Goal: Task Accomplishment & Management: Use online tool/utility

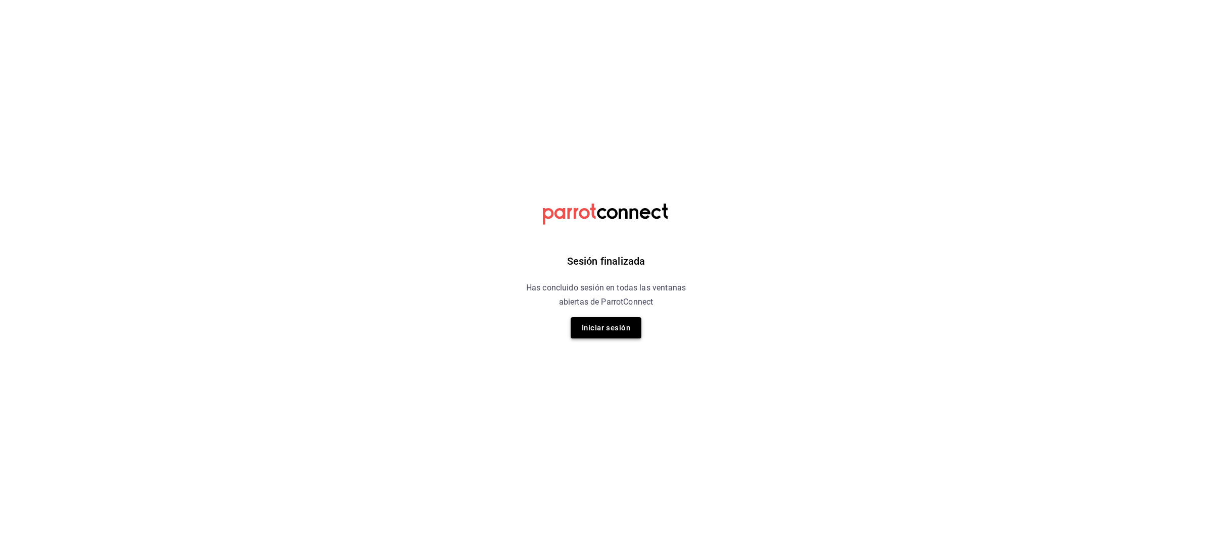
click at [599, 332] on button "Iniciar sesión" at bounding box center [606, 327] width 71 height 21
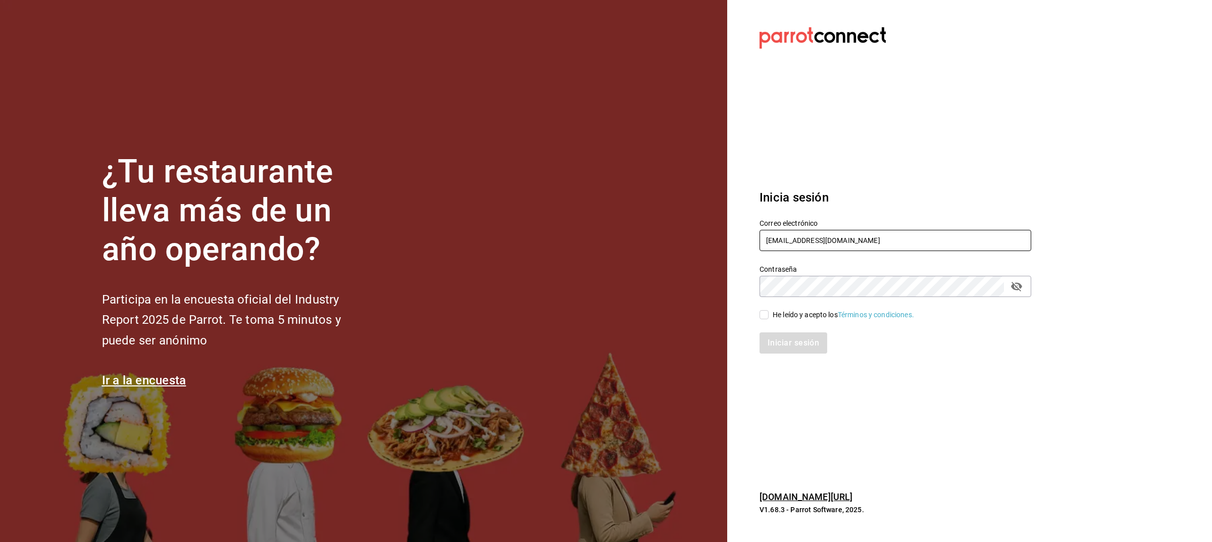
click at [860, 237] on input "madacancun24@outlook.com" at bounding box center [896, 240] width 272 height 21
type input "miguelfalcon2894@gmail.com"
click at [758, 316] on div "He leído y acepto los Términos y condiciones." at bounding box center [889, 308] width 284 height 23
click at [761, 316] on input "He leído y acepto los Términos y condiciones." at bounding box center [764, 314] width 9 height 9
checkbox input "true"
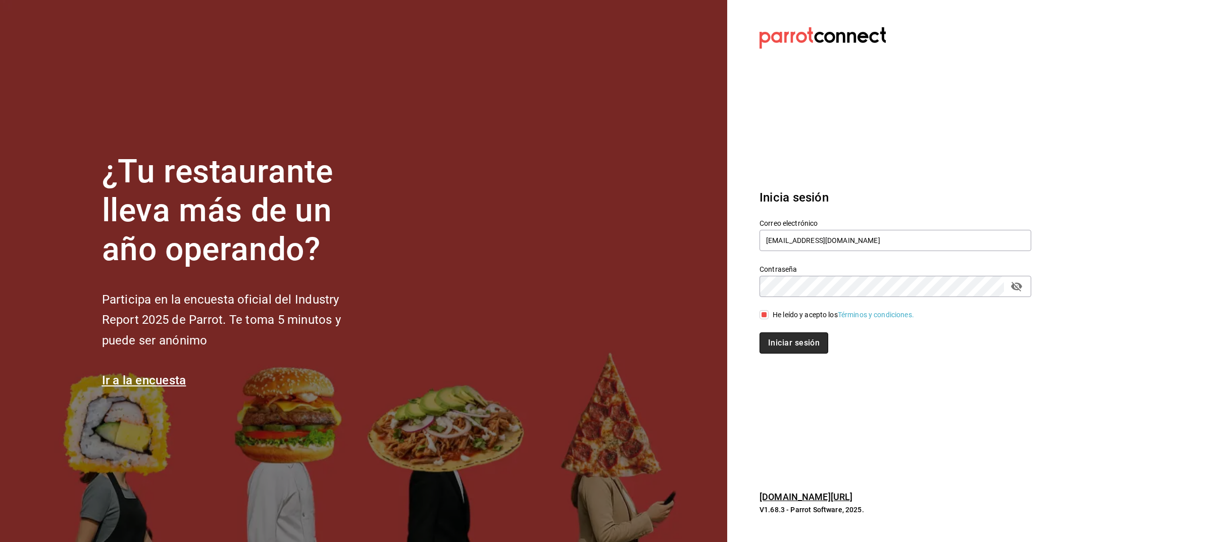
click at [783, 340] on button "Iniciar sesión" at bounding box center [794, 342] width 69 height 21
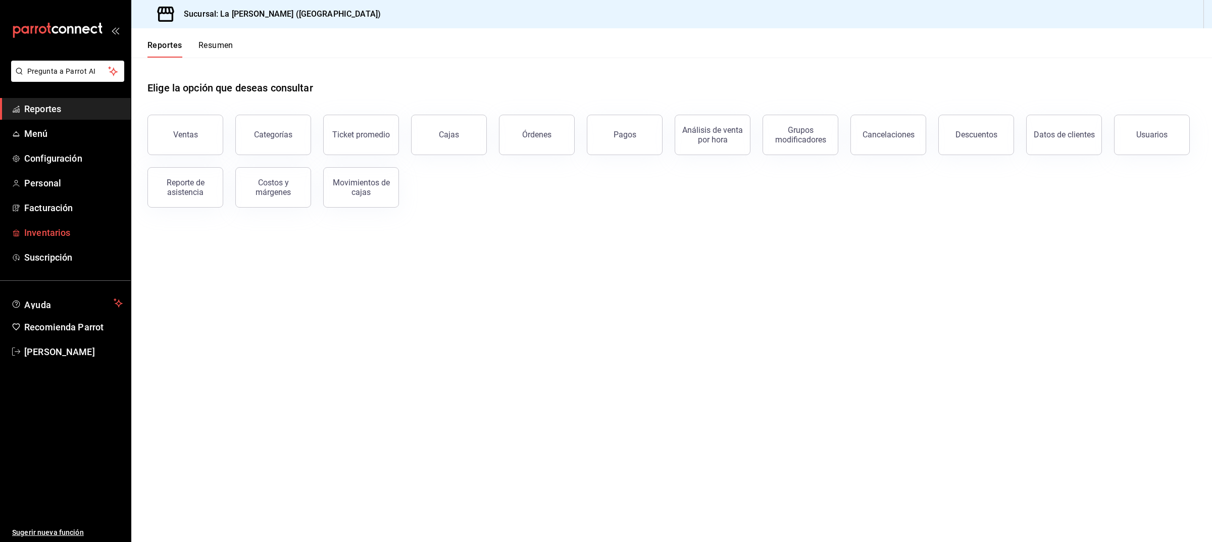
click at [31, 226] on span "Inventarios" at bounding box center [73, 233] width 98 height 14
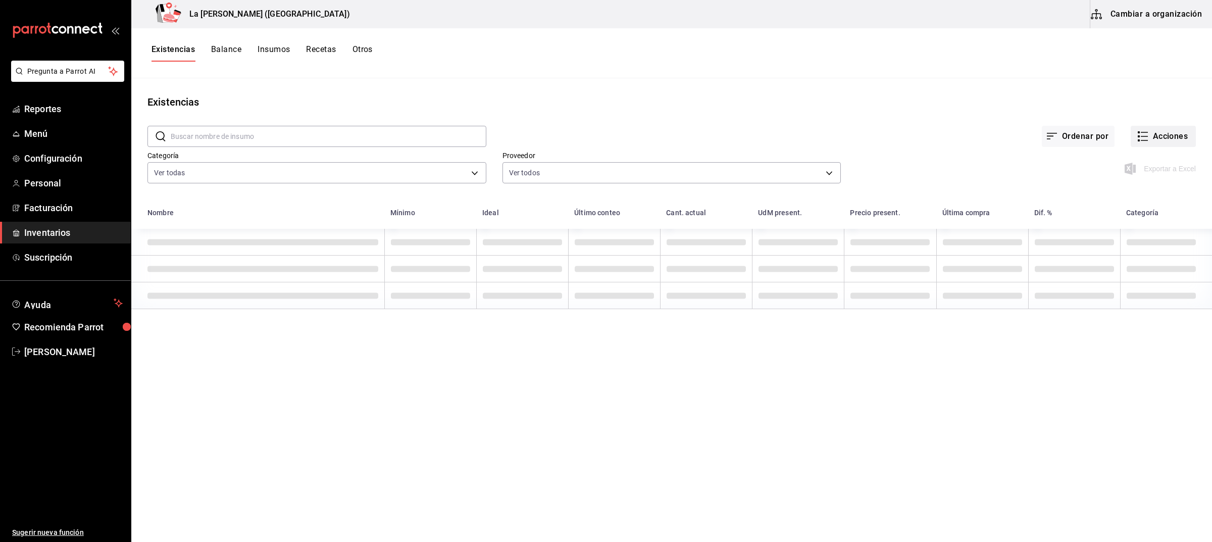
click at [1183, 139] on button "Acciones" at bounding box center [1163, 136] width 65 height 21
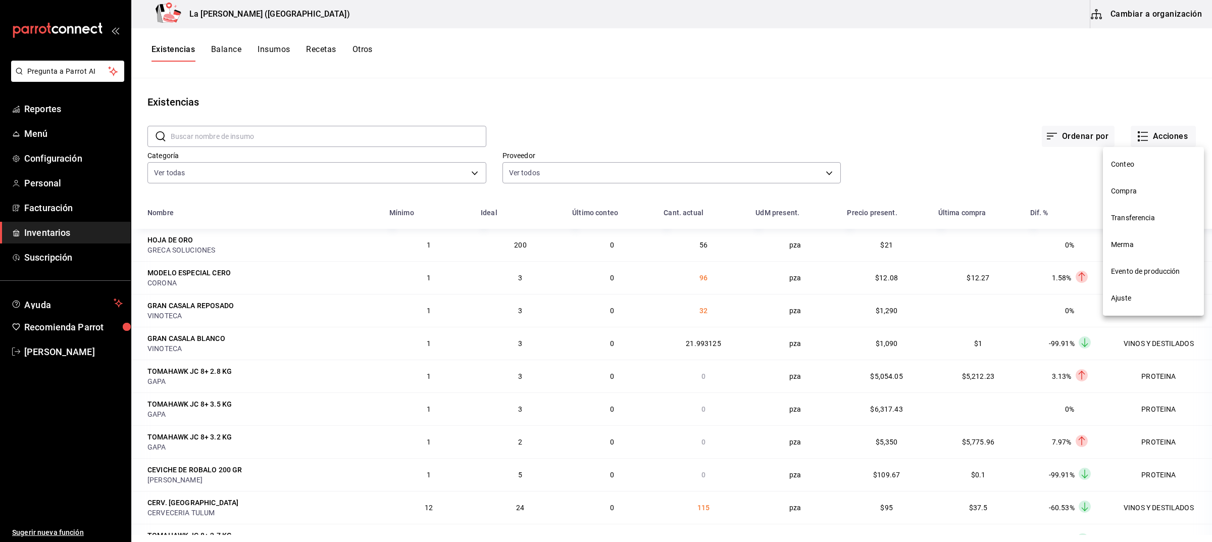
click at [1143, 186] on span "Compra" at bounding box center [1153, 191] width 85 height 11
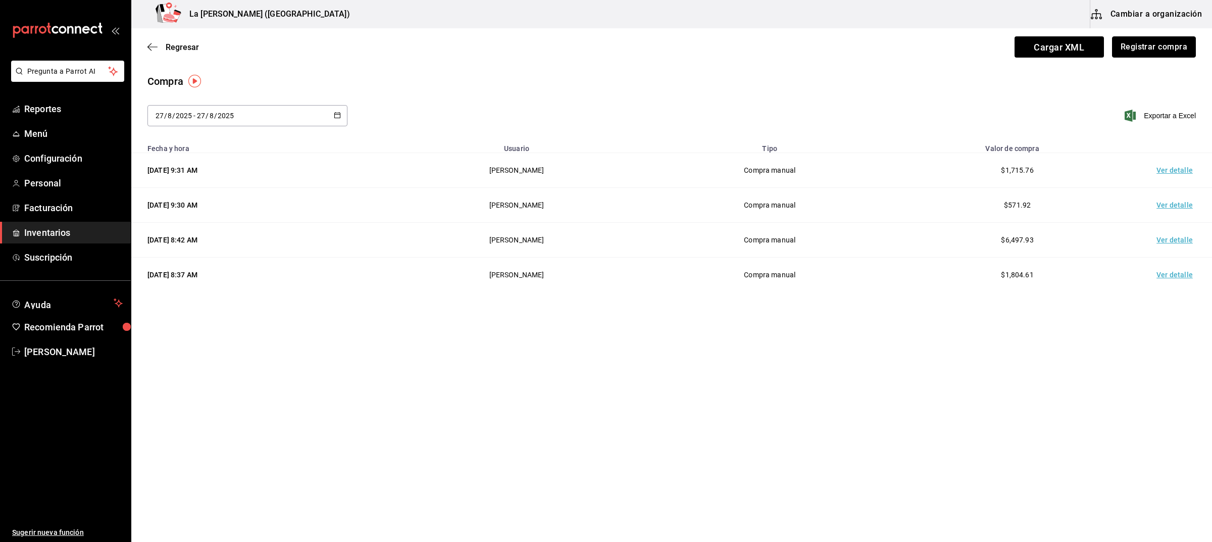
click at [1150, 44] on button "Registrar compra" at bounding box center [1154, 46] width 84 height 21
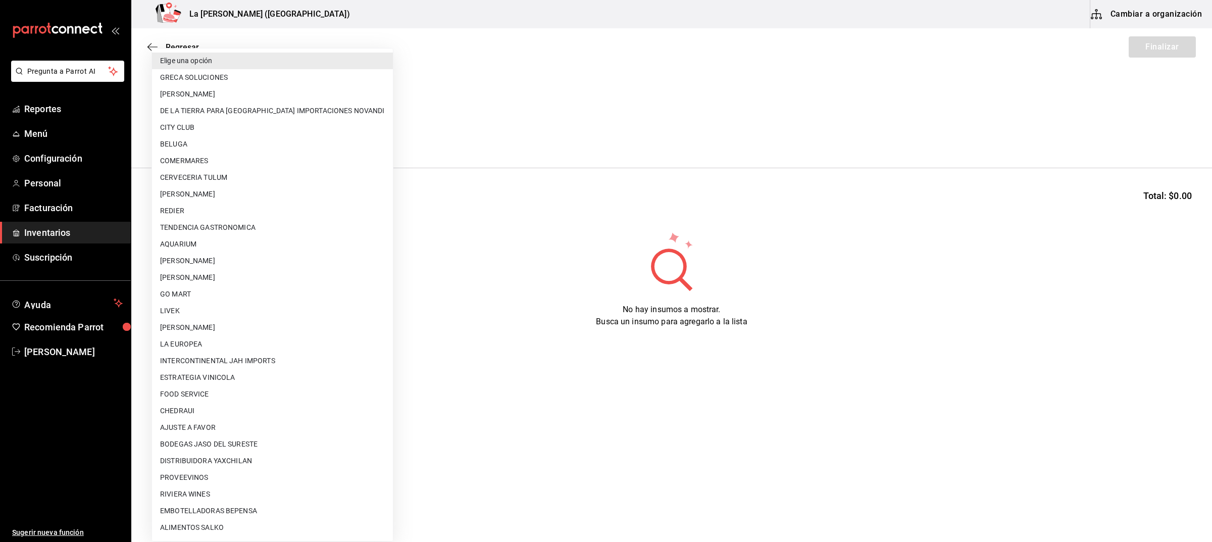
click at [284, 130] on body "Pregunta a Parrot AI Reportes Menú Configuración Personal Facturación Inventari…" at bounding box center [606, 242] width 1212 height 485
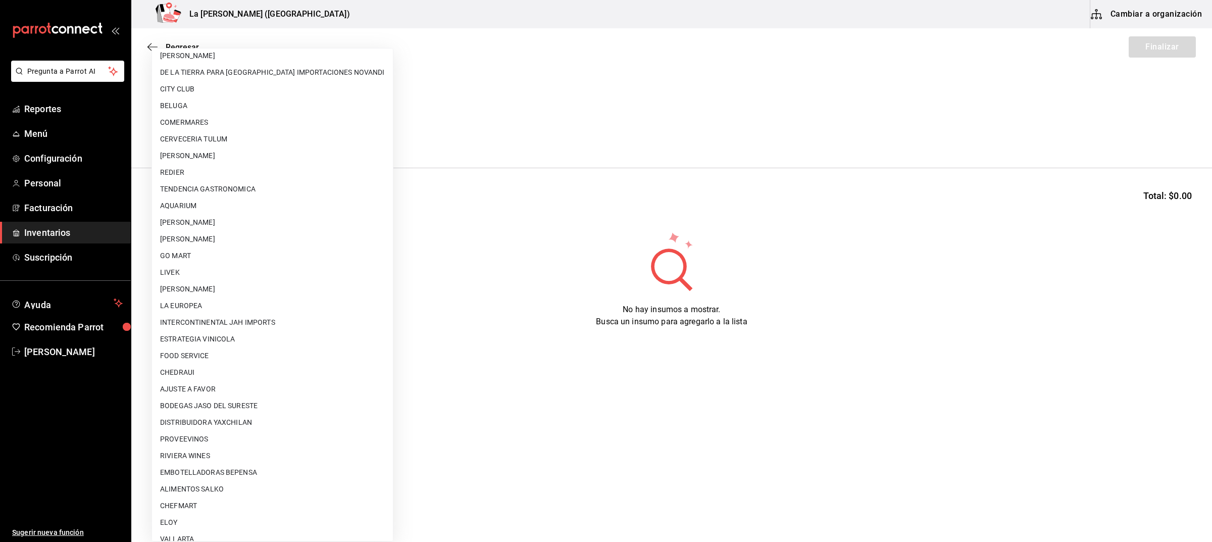
scroll to position [63, 0]
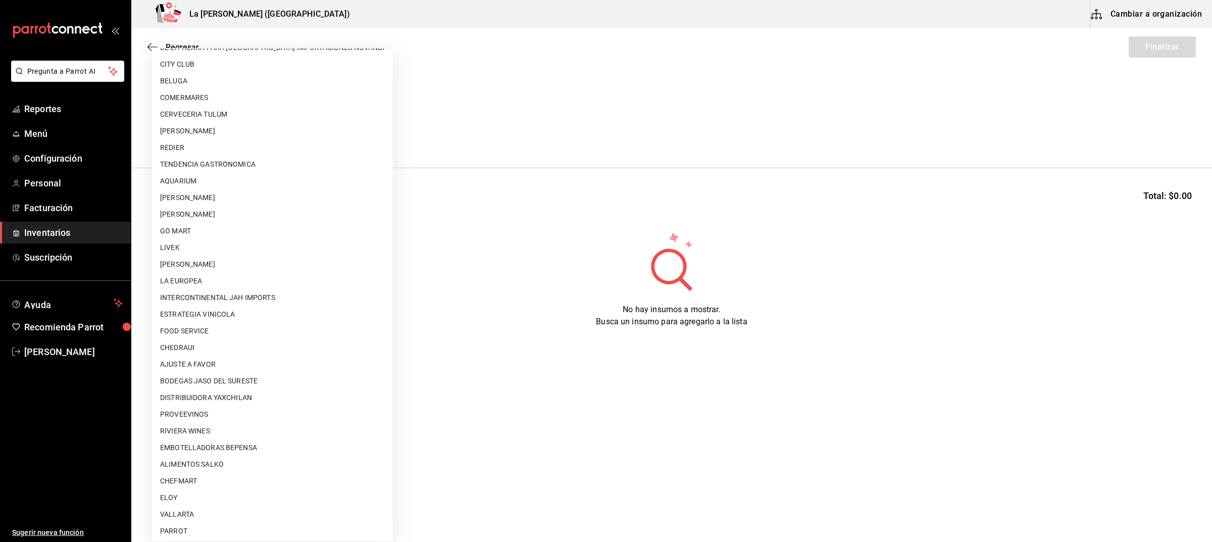
click at [254, 261] on li "[PERSON_NAME]" at bounding box center [272, 264] width 241 height 17
type input "9312b785-37db-44f0-8843-1f972943a9cf"
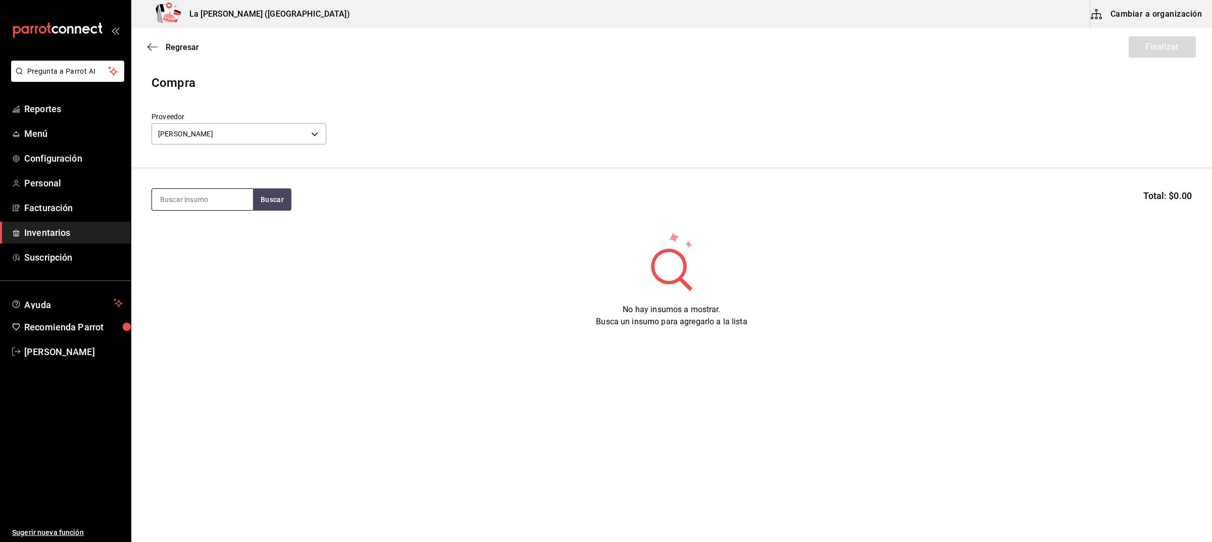
click at [226, 197] on input at bounding box center [202, 199] width 101 height 21
type input "CABEZA"
click at [219, 253] on div "Gramos - [PERSON_NAME]" at bounding box center [202, 257] width 85 height 21
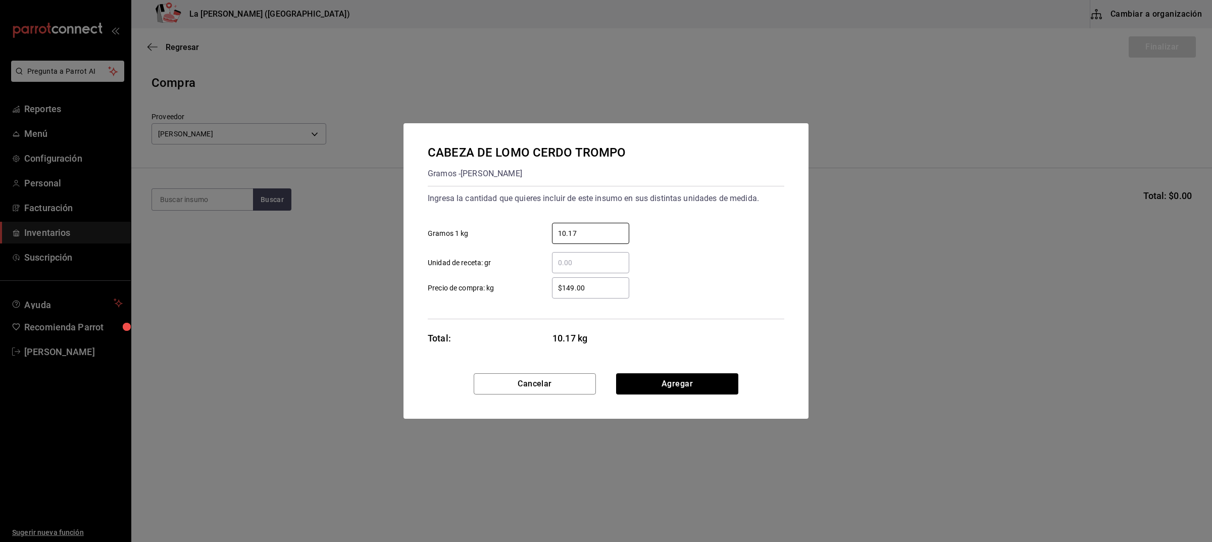
type input "10.17"
click button "Agregar" at bounding box center [677, 383] width 122 height 21
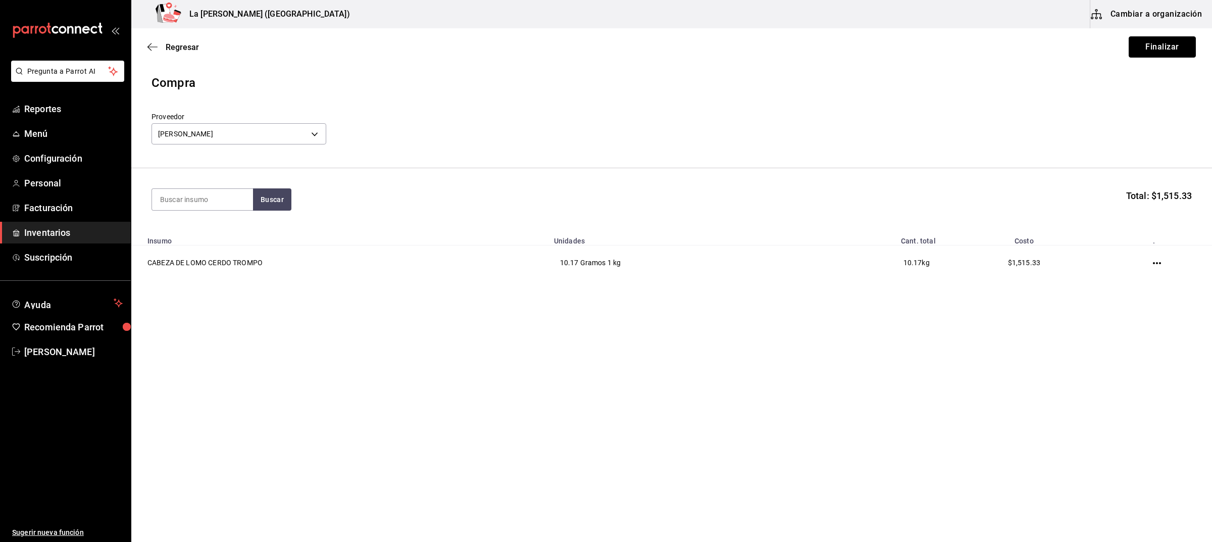
click at [1158, 48] on button "Finalizar" at bounding box center [1162, 46] width 67 height 21
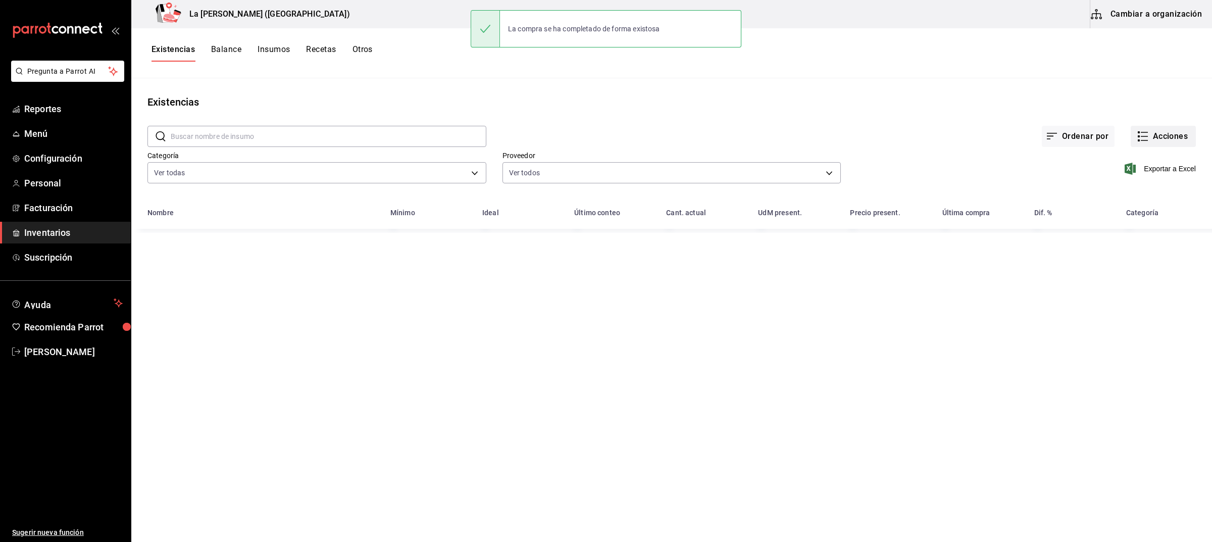
click at [1160, 135] on button "Acciones" at bounding box center [1163, 136] width 65 height 21
click at [1139, 188] on span "Compra" at bounding box center [1153, 191] width 85 height 11
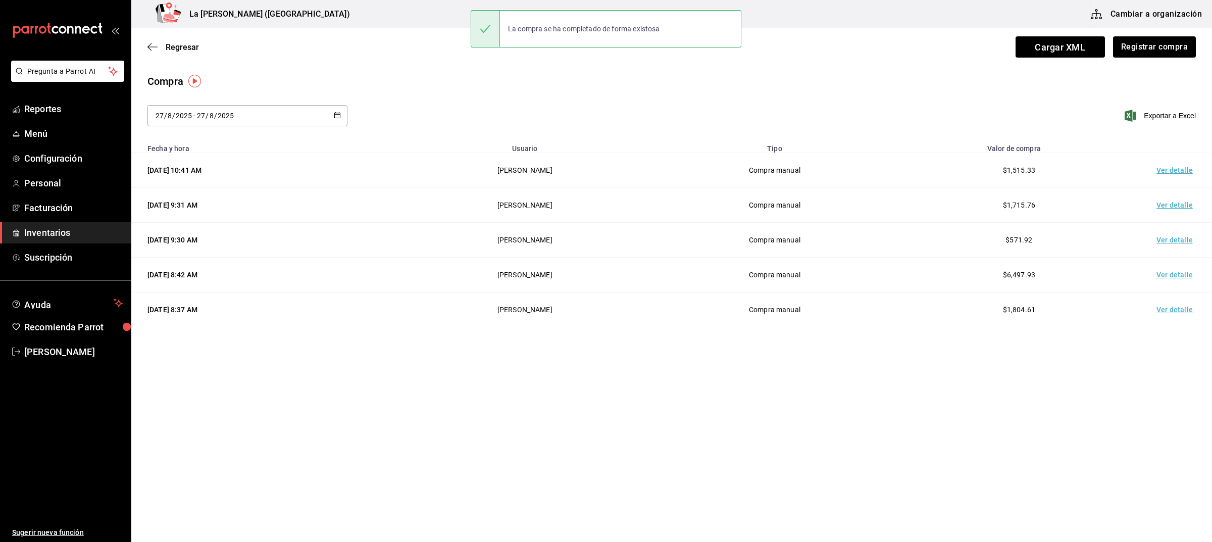
click at [1167, 172] on td "Ver detalle" at bounding box center [1176, 170] width 71 height 35
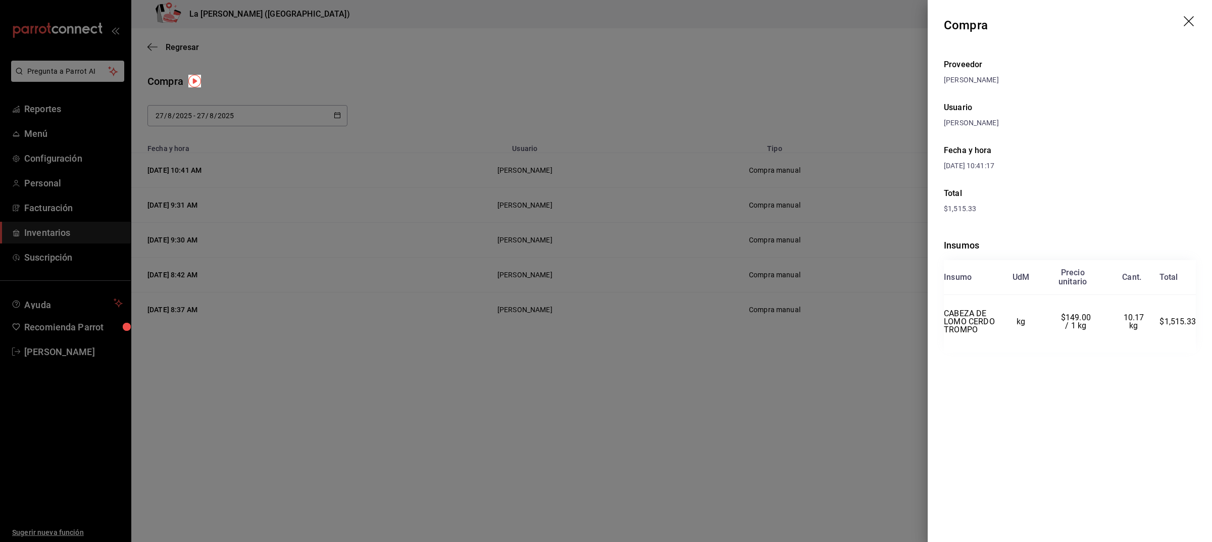
click at [1192, 23] on icon "drag" at bounding box center [1190, 22] width 12 height 12
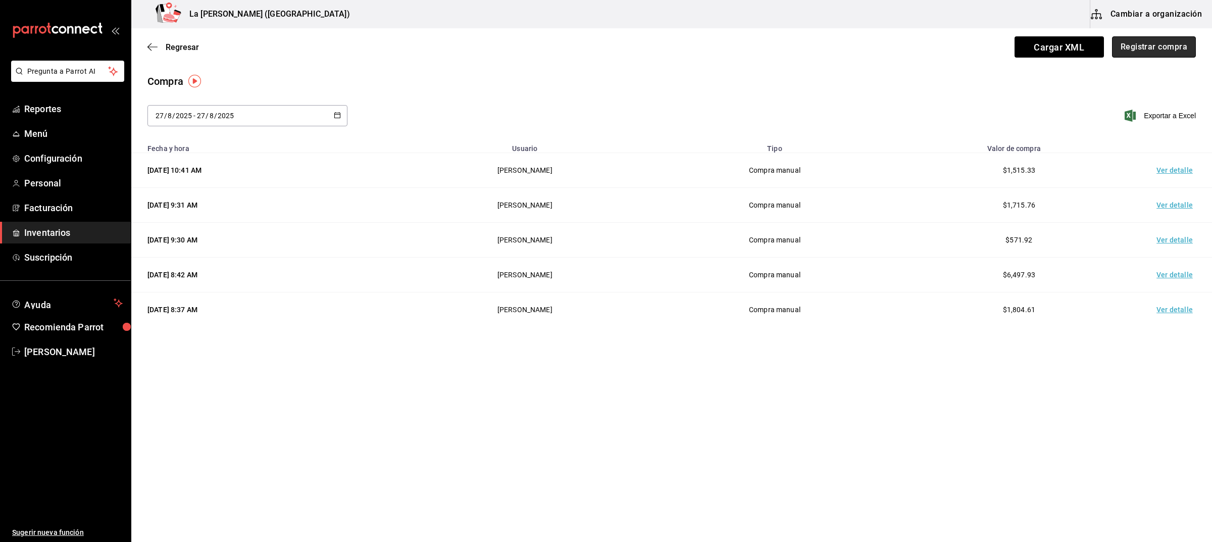
click at [1172, 45] on button "Registrar compra" at bounding box center [1154, 46] width 84 height 21
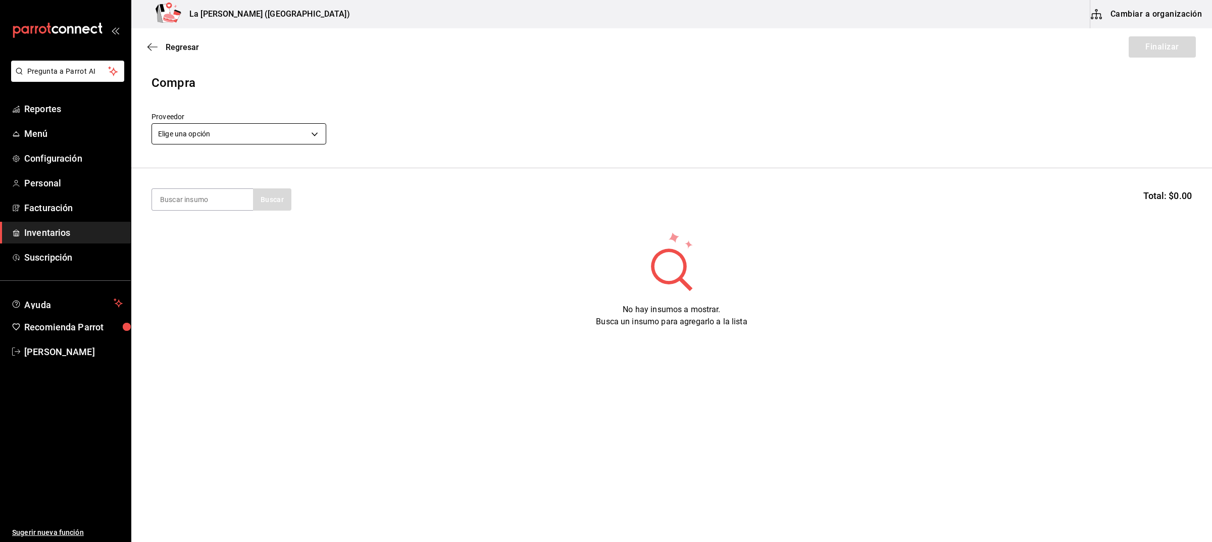
click at [234, 125] on body "Pregunta a Parrot AI Reportes Menú Configuración Personal Facturación Inventari…" at bounding box center [606, 242] width 1212 height 485
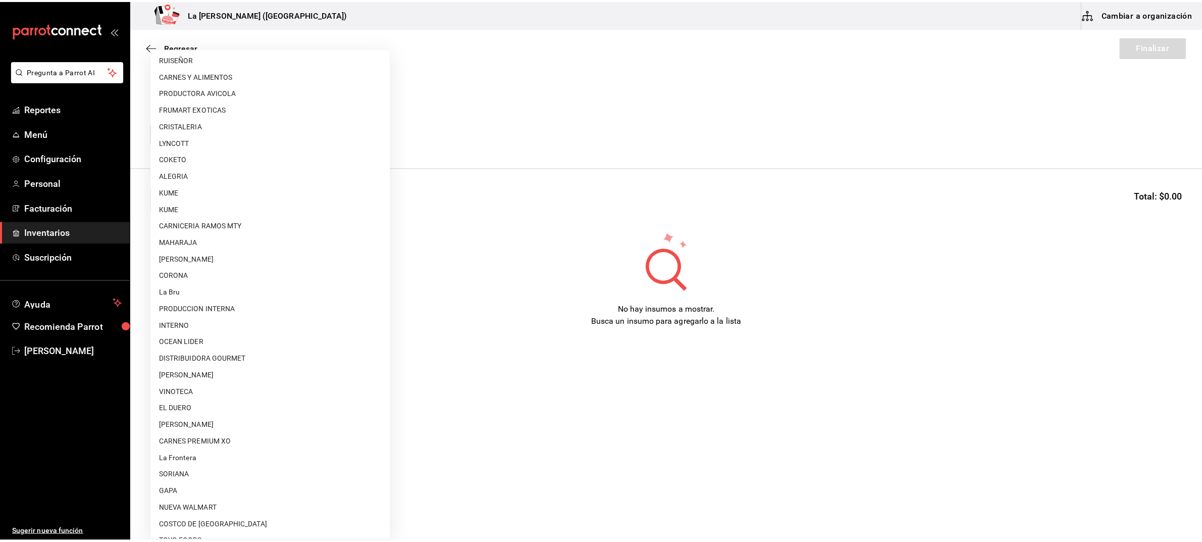
scroll to position [615, 0]
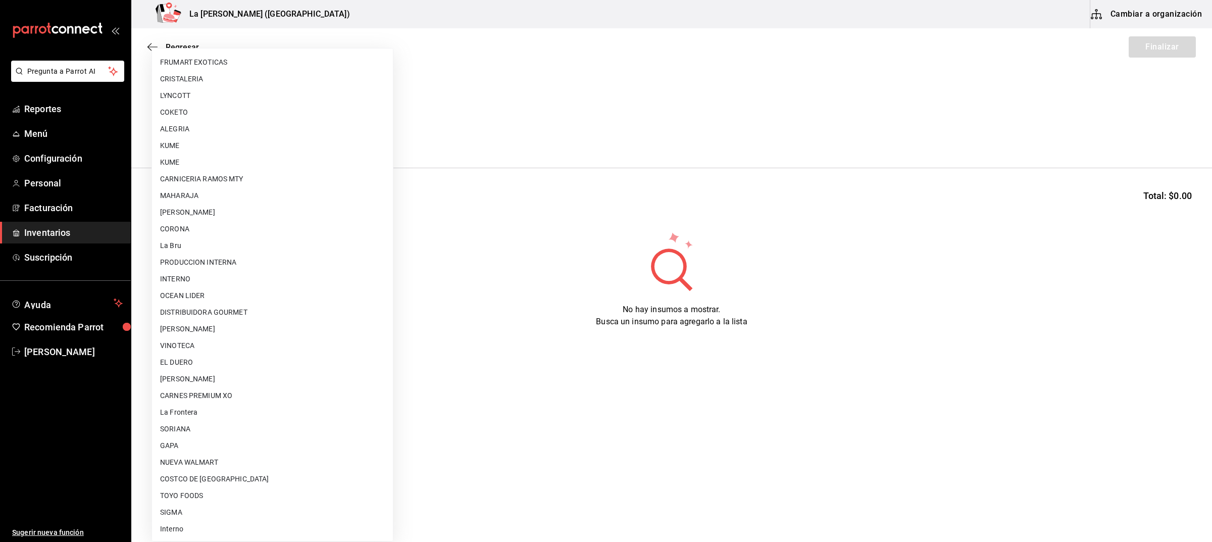
click at [187, 440] on li "GAPA" at bounding box center [272, 445] width 241 height 17
type input "6ab27149-1398-43e9-b738-270e30eb1364"
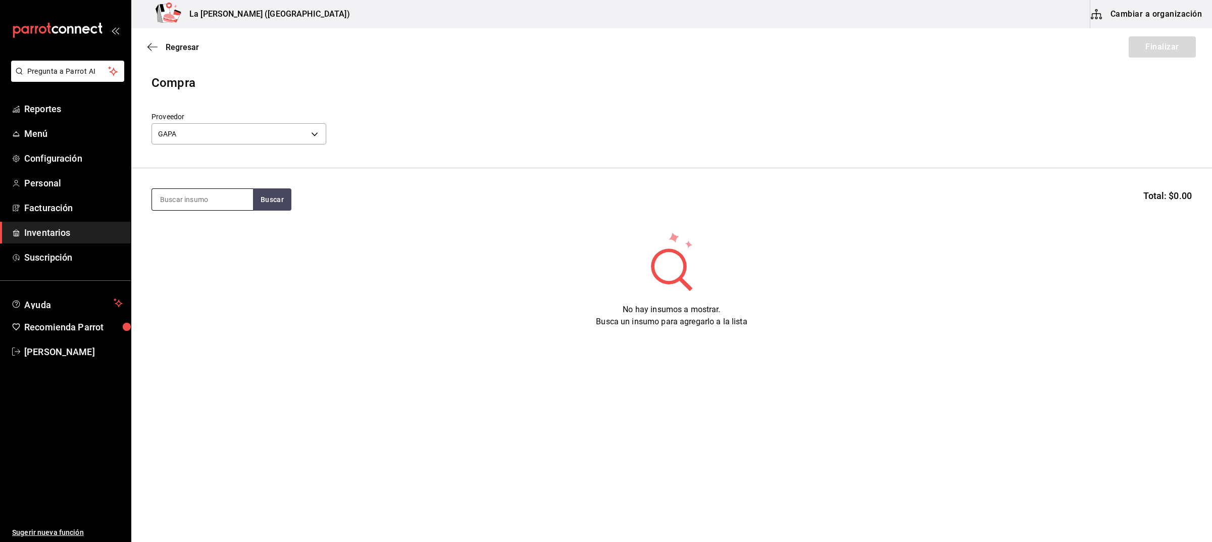
click at [232, 209] on input at bounding box center [202, 199] width 101 height 21
click at [230, 201] on input at bounding box center [202, 199] width 101 height 21
type input "1.2"
click at [228, 220] on div "TOMAHAWK JC 8+ 1.2 KG Piezas - GAPA" at bounding box center [202, 240] width 101 height 51
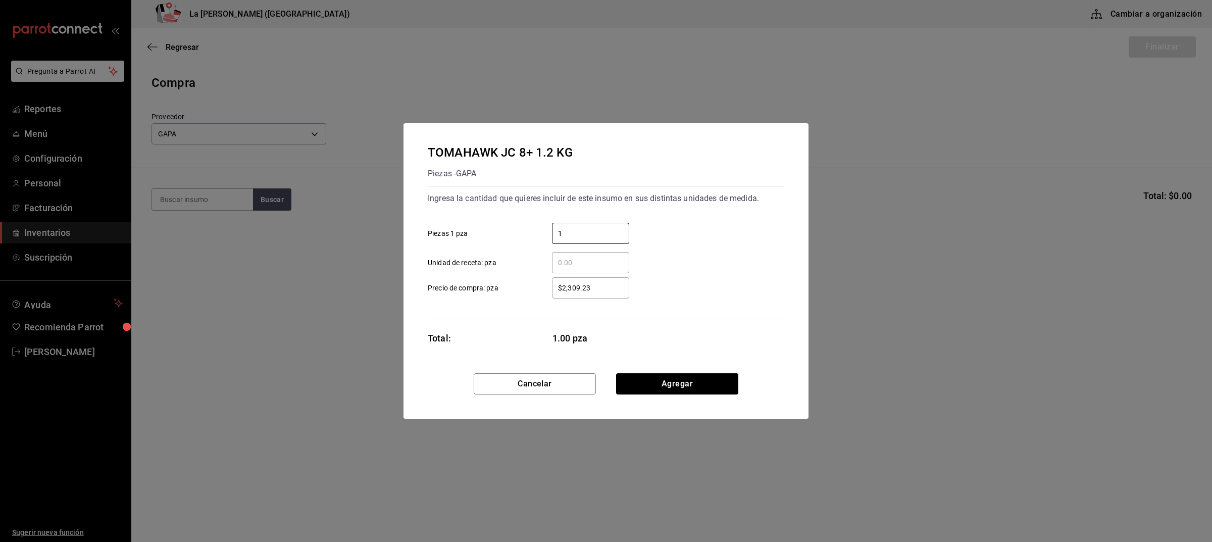
type input "1"
type input "$2,229.43"
click button "Agregar" at bounding box center [677, 383] width 122 height 21
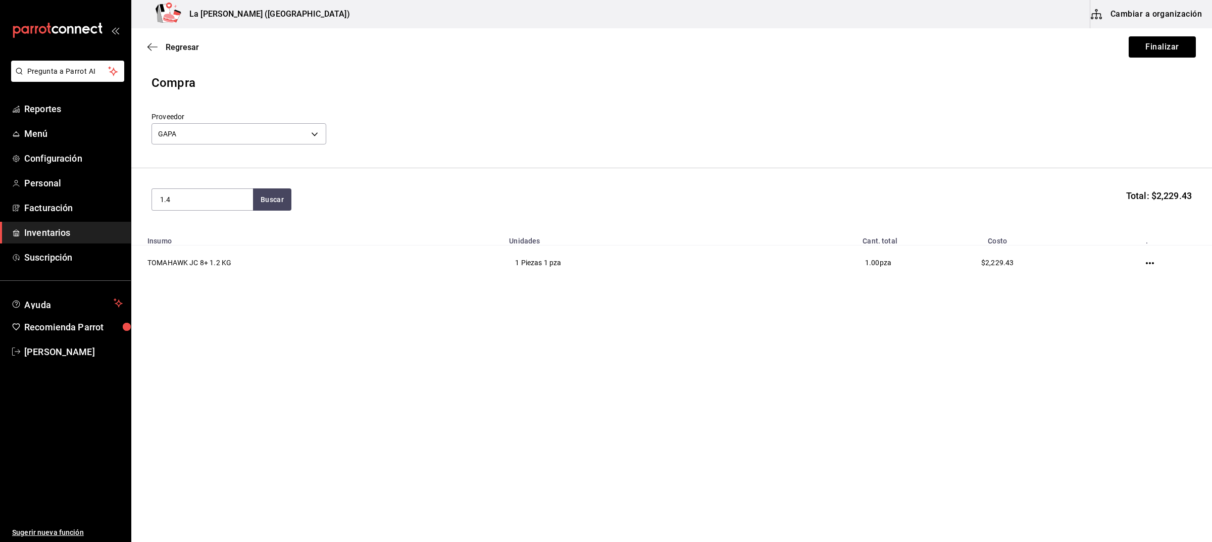
type input "1.4"
click at [228, 220] on div "TOMAHAWK JC 8+ 1.4 KG Piezas - GAPA" at bounding box center [202, 240] width 101 height 51
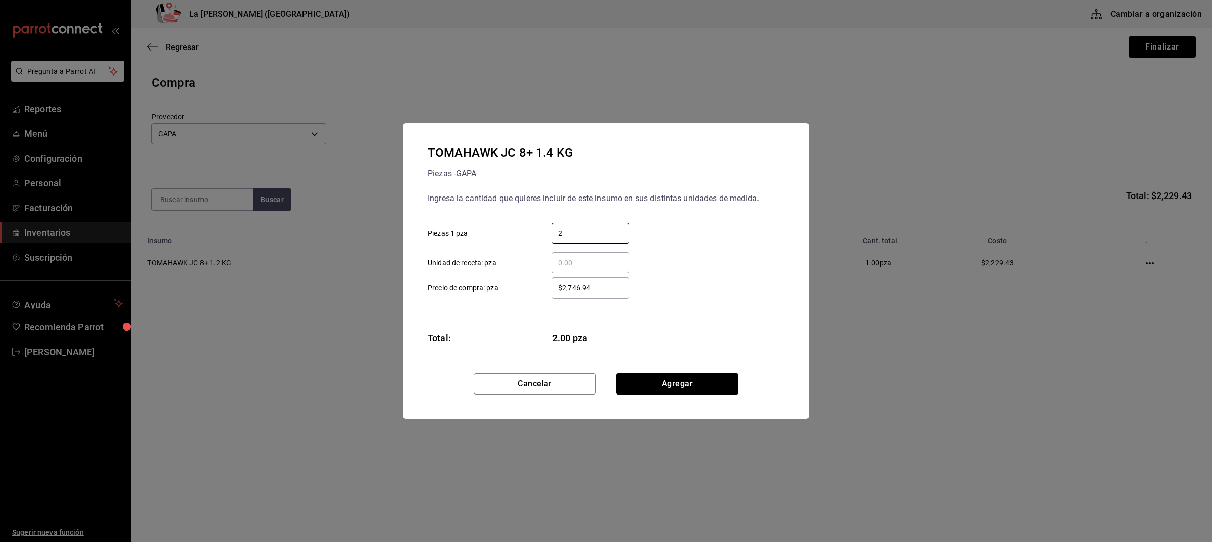
type input "2"
type input "$2,601"
click button "Agregar" at bounding box center [677, 383] width 122 height 21
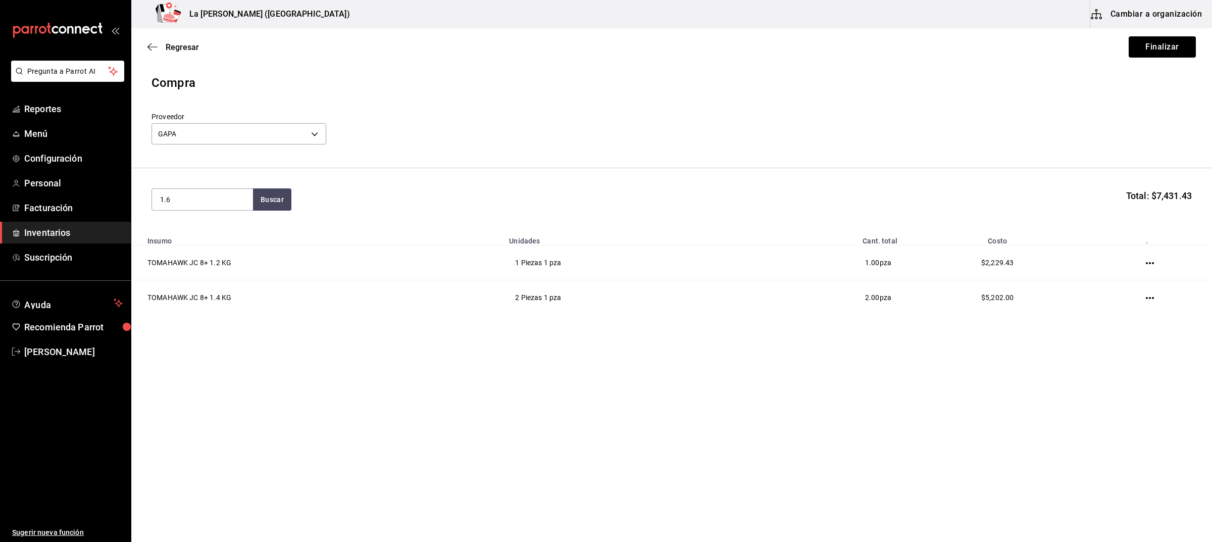
type input "1.6"
click at [208, 237] on div "TOMAHAWK JC 8+ 1.6 KG" at bounding box center [202, 235] width 85 height 24
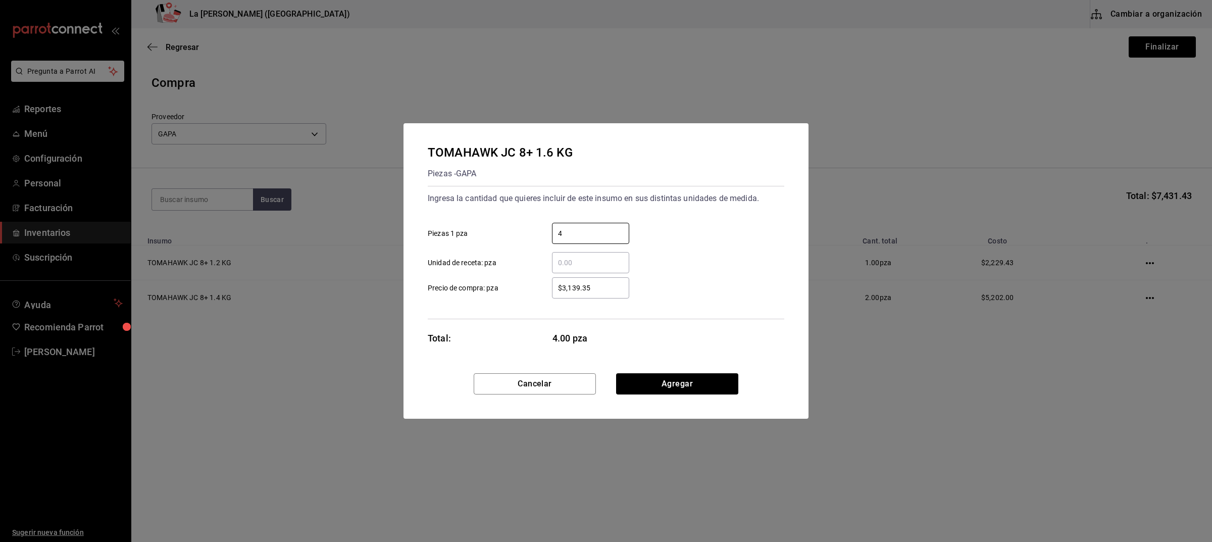
type input "4"
type input "$2,972.57"
click button "Agregar" at bounding box center [677, 383] width 122 height 21
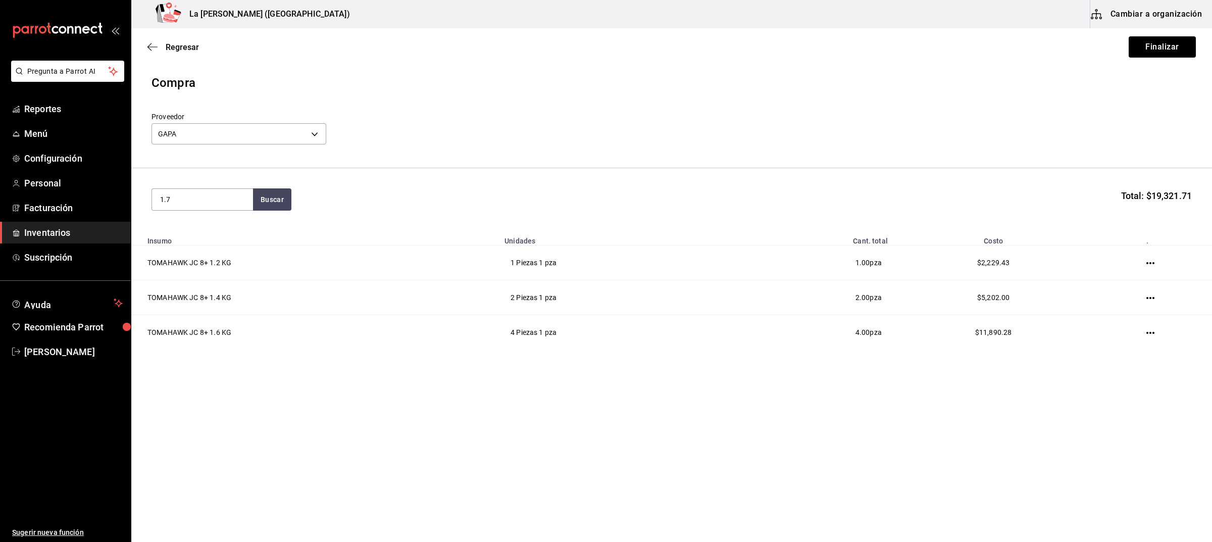
type input "1.7"
click at [207, 237] on div "TOMAHAWK JC 8+ 1.7 KG" at bounding box center [202, 235] width 85 height 24
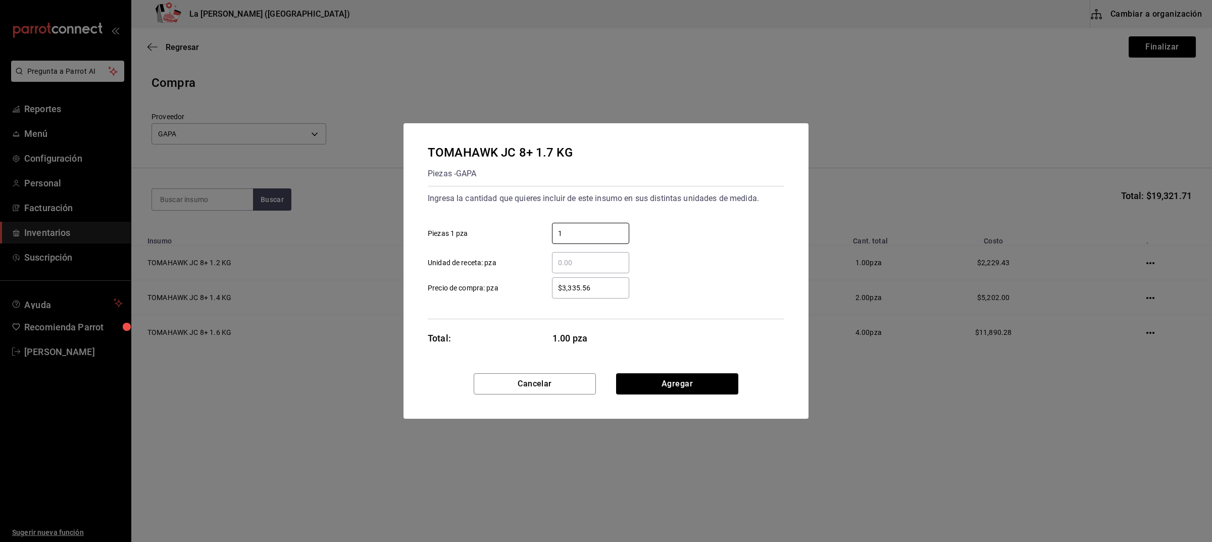
type input "1"
type input "$3,158.36"
click button "Agregar" at bounding box center [677, 383] width 122 height 21
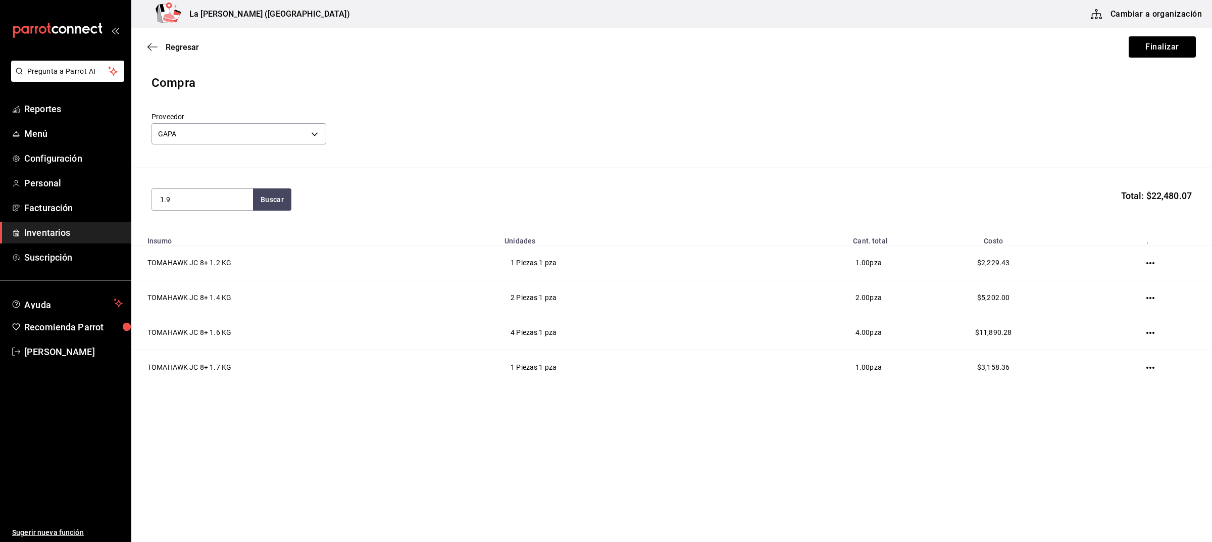
type input "1.9"
click at [253, 188] on button "Buscar" at bounding box center [272, 199] width 38 height 22
click at [198, 240] on div "TOMAHAWK JC 8+ 1.9 KG" at bounding box center [202, 235] width 85 height 24
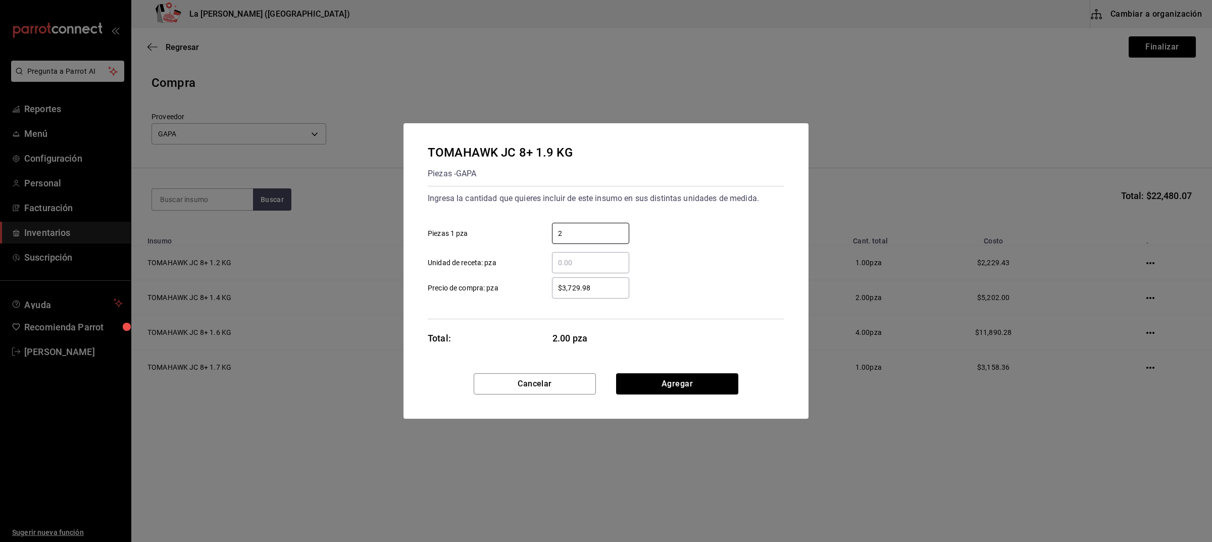
type input "2"
type input "$3,529.93"
click button "Agregar" at bounding box center [677, 383] width 122 height 21
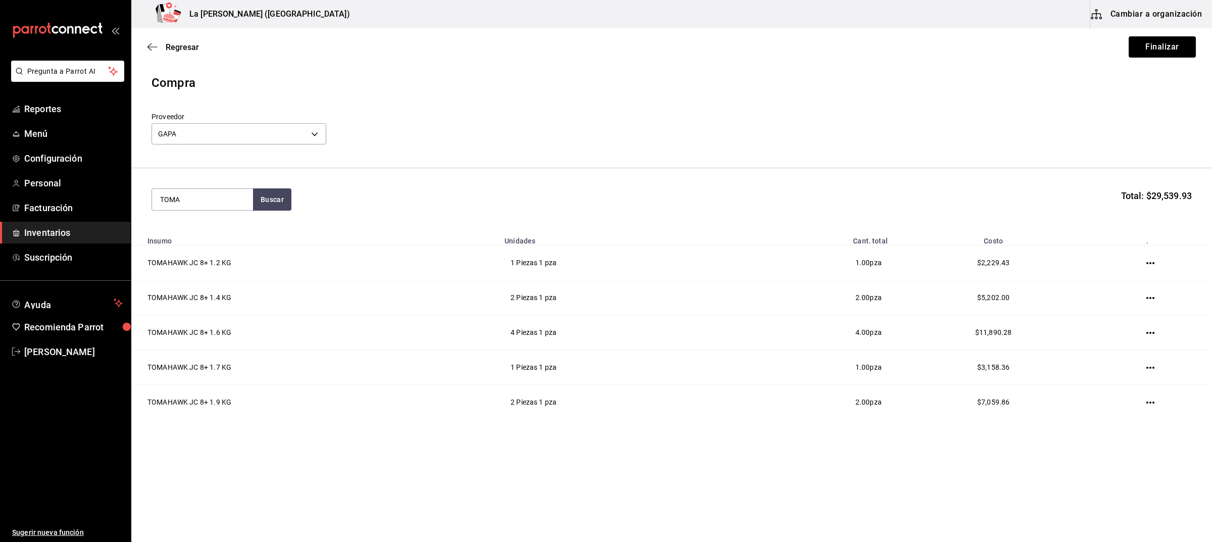
type input "TOMA"
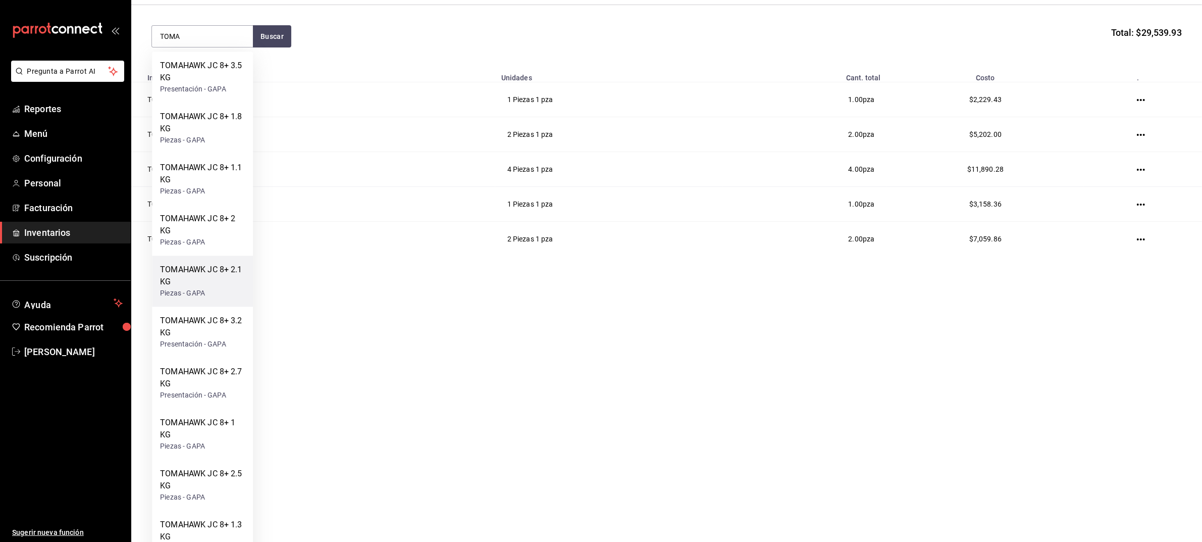
scroll to position [189, 0]
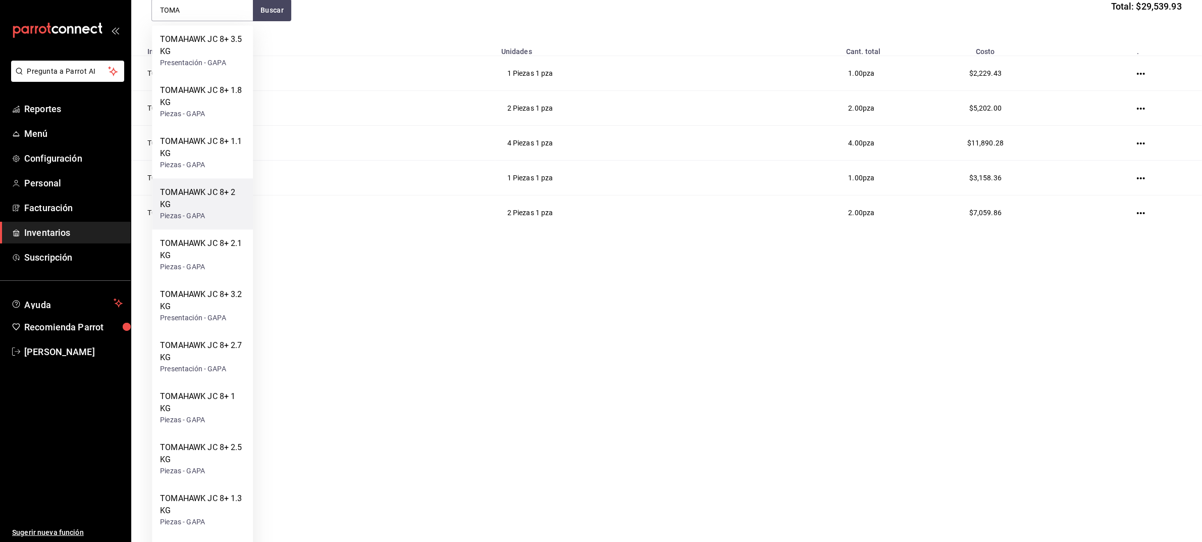
click at [206, 189] on div "TOMAHAWK JC 8+ 2 KG" at bounding box center [202, 199] width 85 height 24
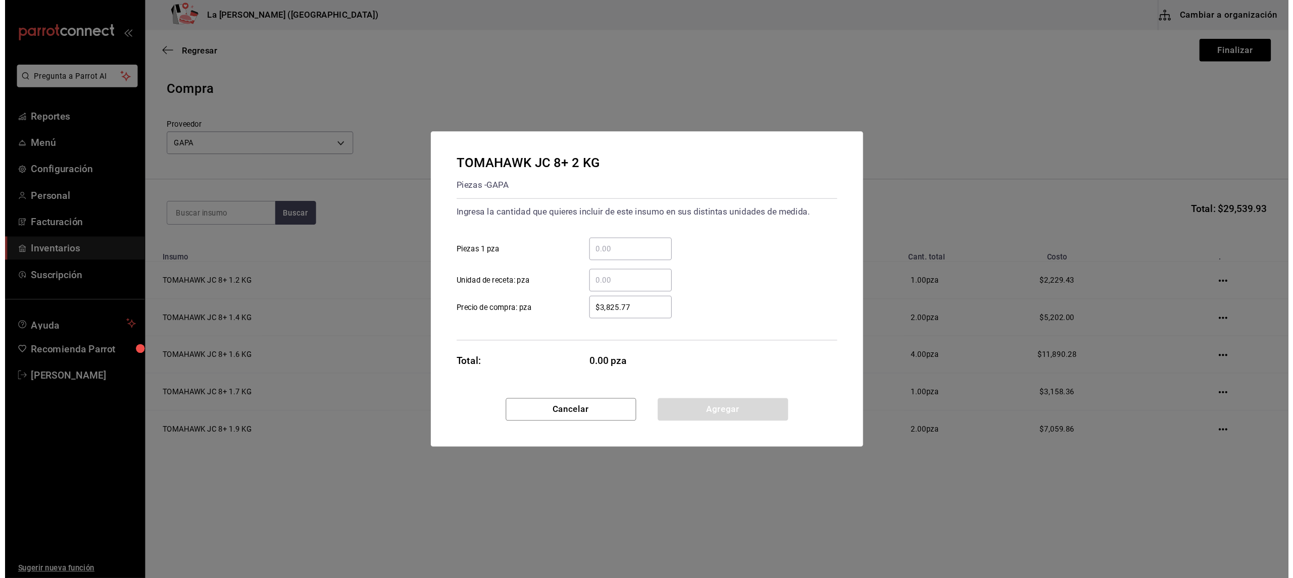
scroll to position [0, 0]
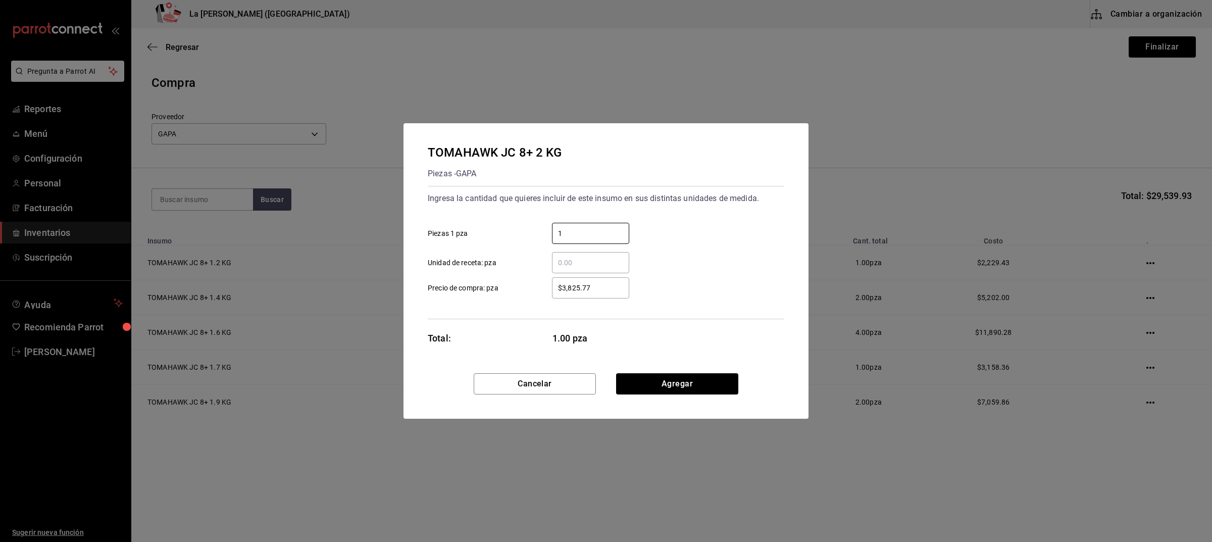
type input "1"
type input "$3,715.72"
click button "Agregar" at bounding box center [677, 383] width 122 height 21
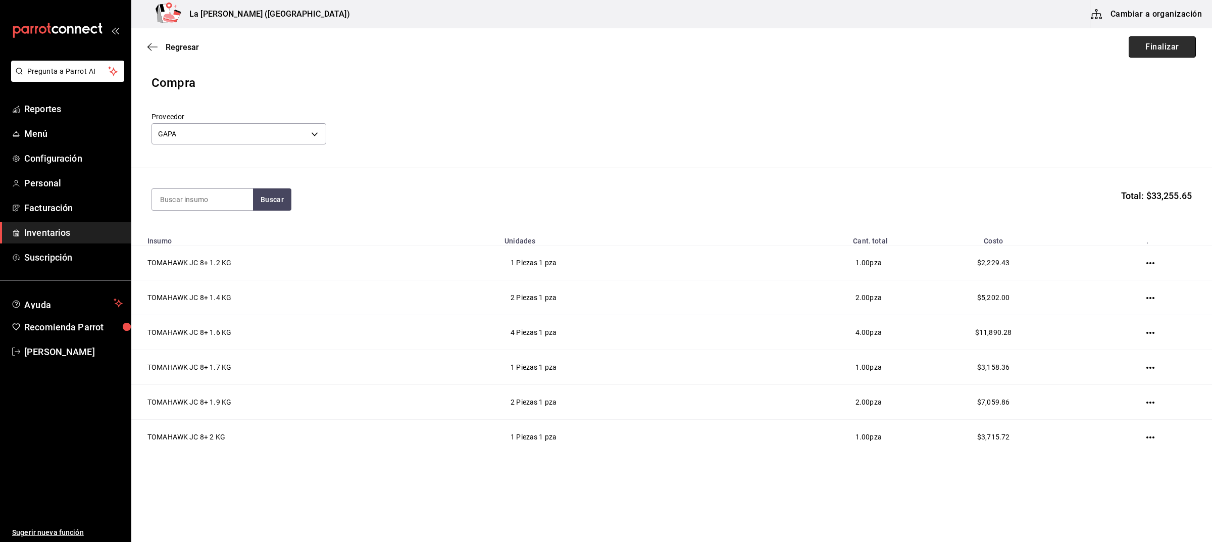
click at [1162, 49] on button "Finalizar" at bounding box center [1162, 46] width 67 height 21
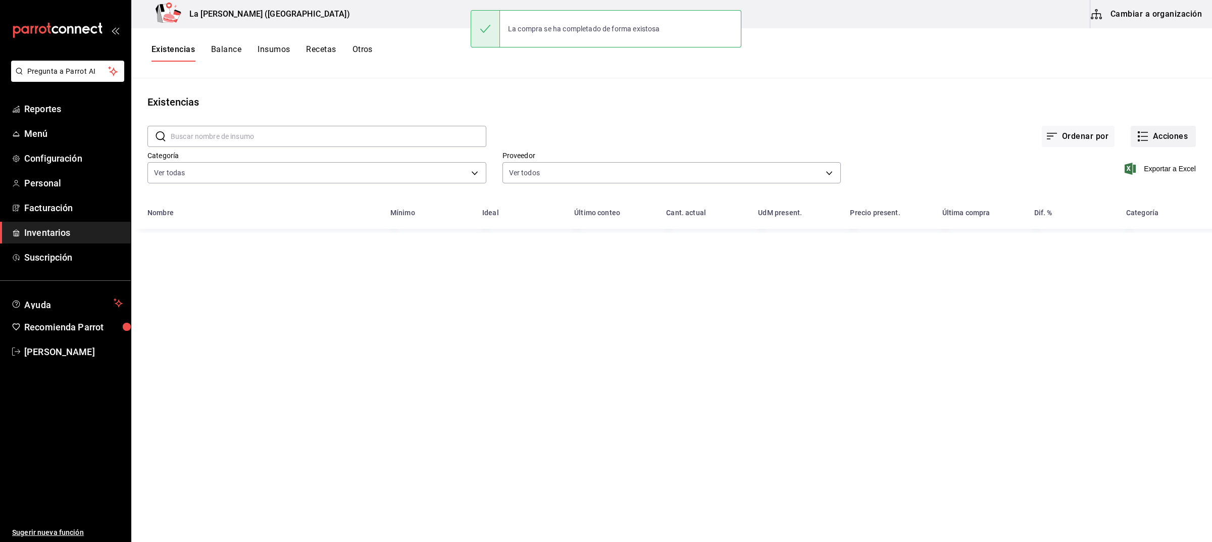
click at [1177, 127] on button "Acciones" at bounding box center [1163, 136] width 65 height 21
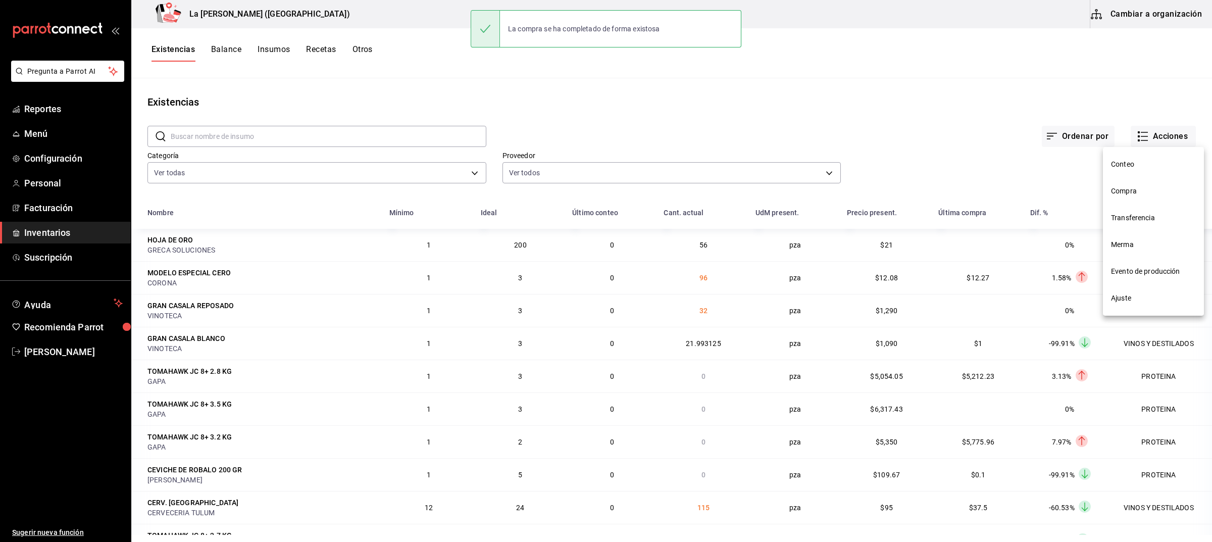
click at [1141, 185] on li "Compra" at bounding box center [1153, 191] width 101 height 27
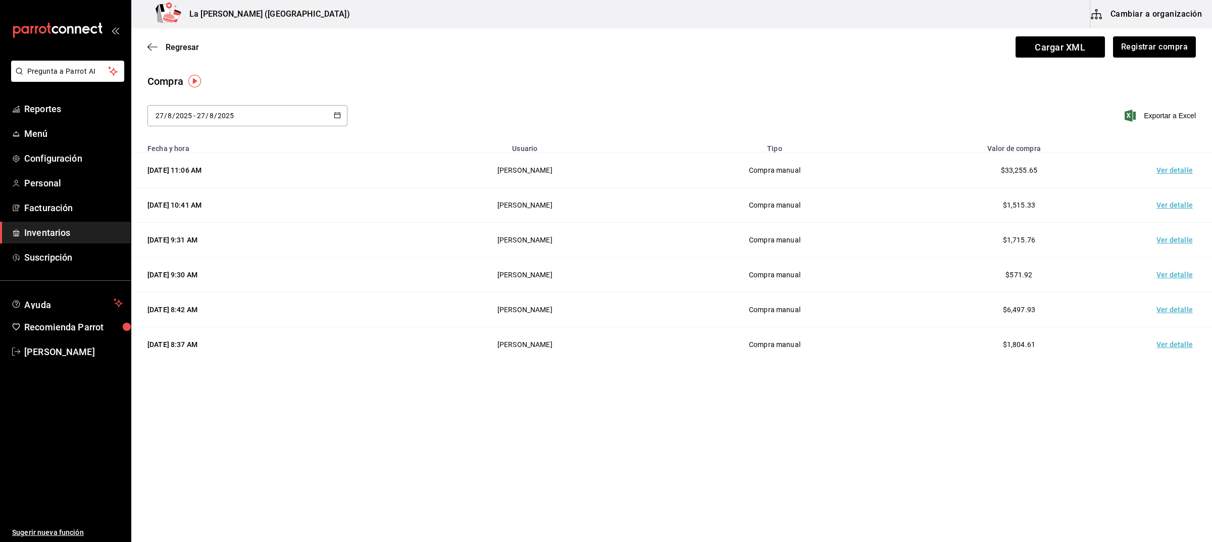
click at [1171, 173] on td "Ver detalle" at bounding box center [1176, 170] width 71 height 35
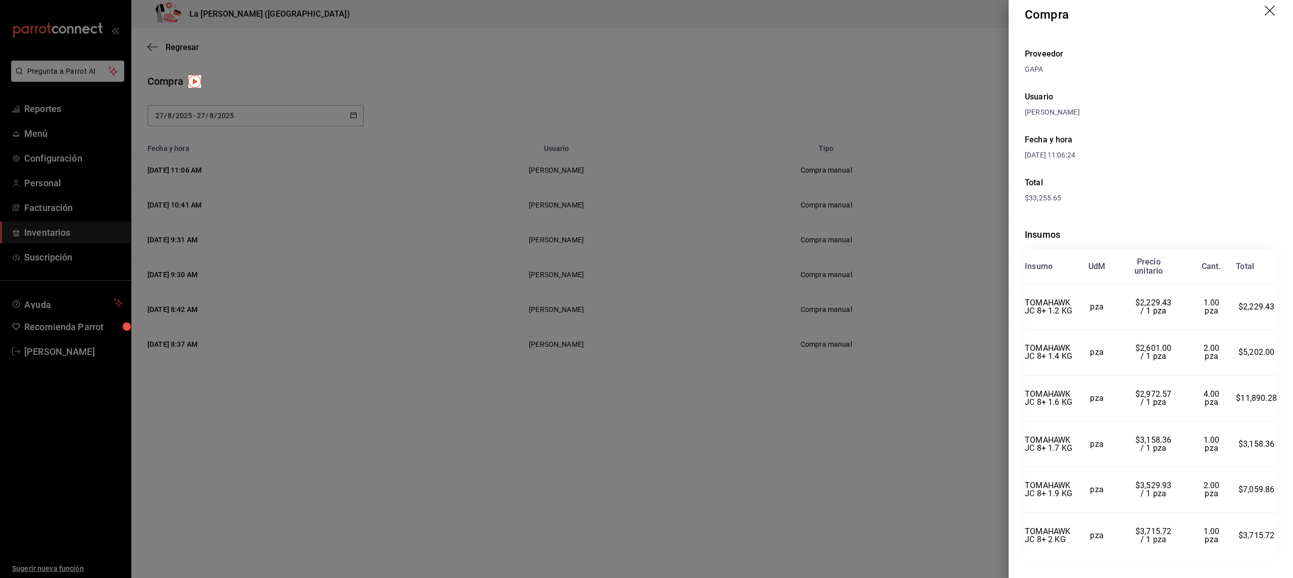
scroll to position [8, 0]
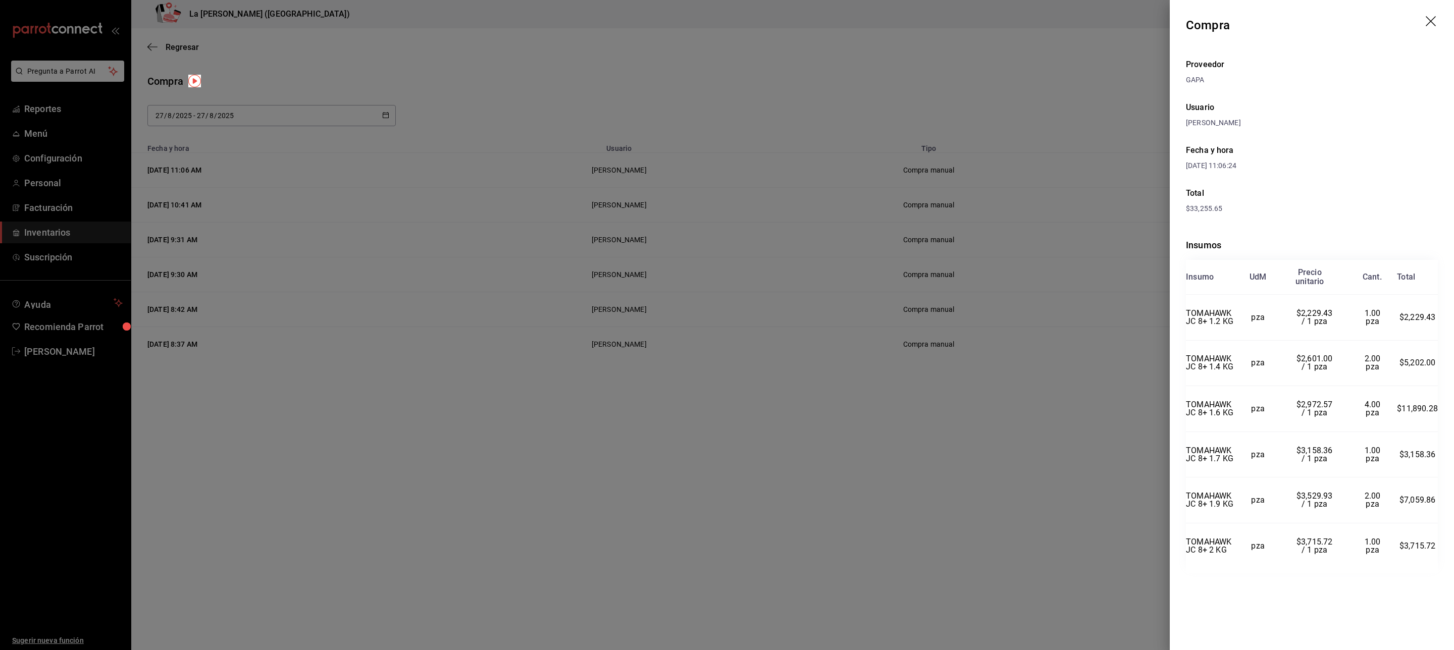
click at [1212, 102] on div "Usuario" at bounding box center [1312, 108] width 252 height 12
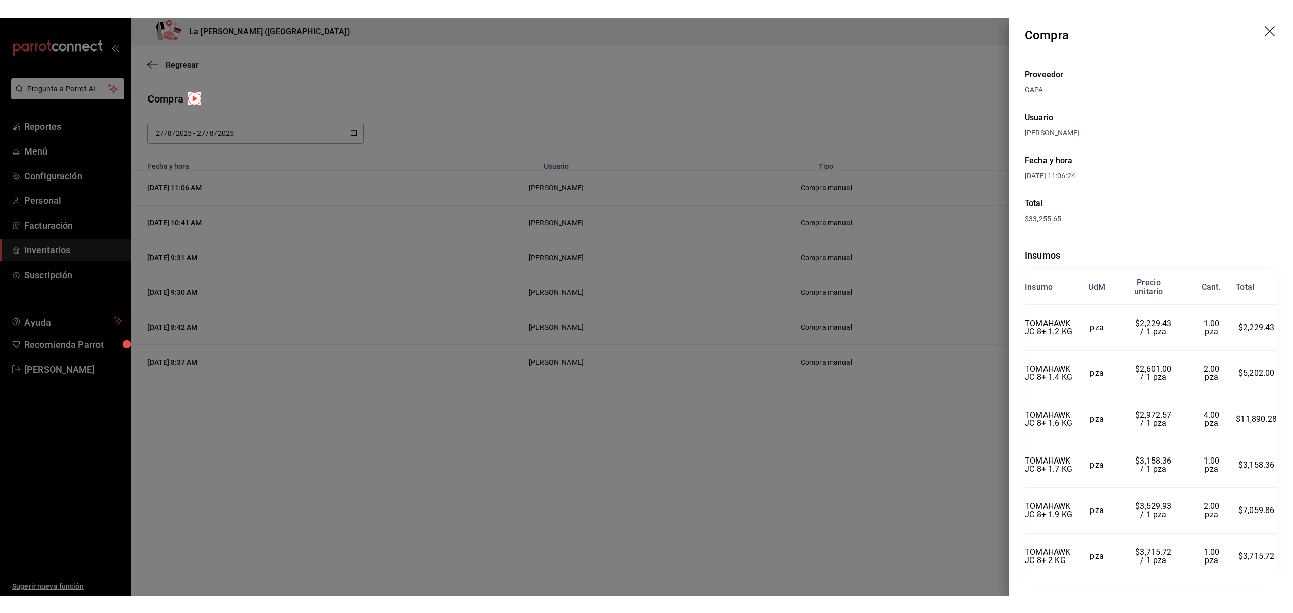
scroll to position [7, 0]
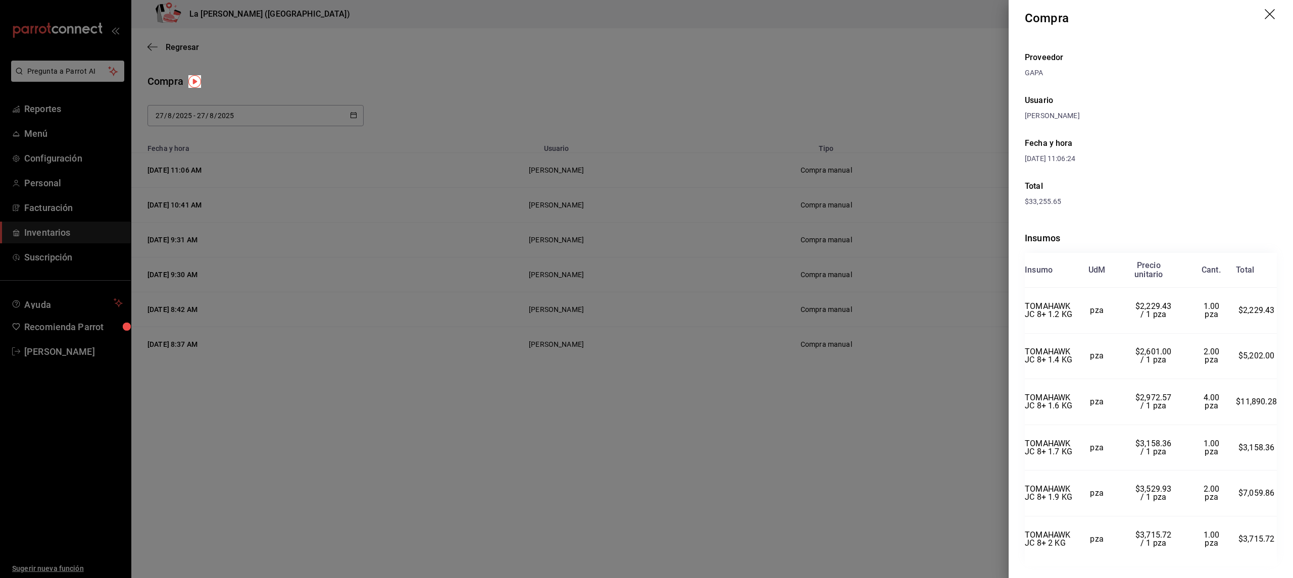
click at [1212, 13] on icon "drag" at bounding box center [1271, 15] width 12 height 12
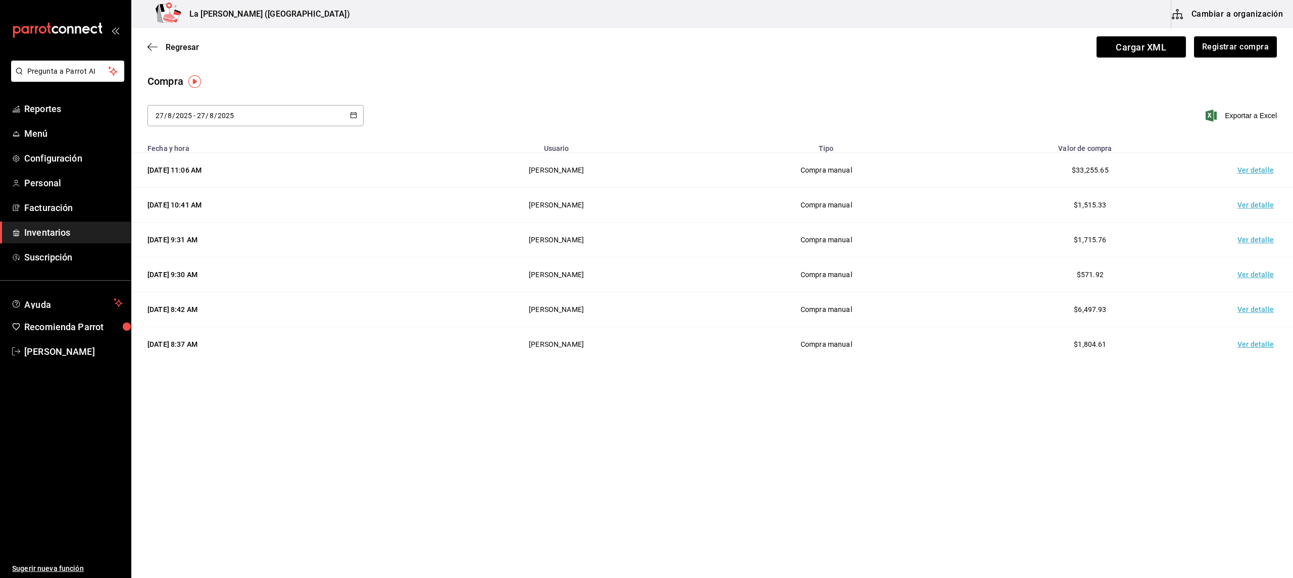
click at [62, 230] on span "Inventarios" at bounding box center [73, 233] width 98 height 14
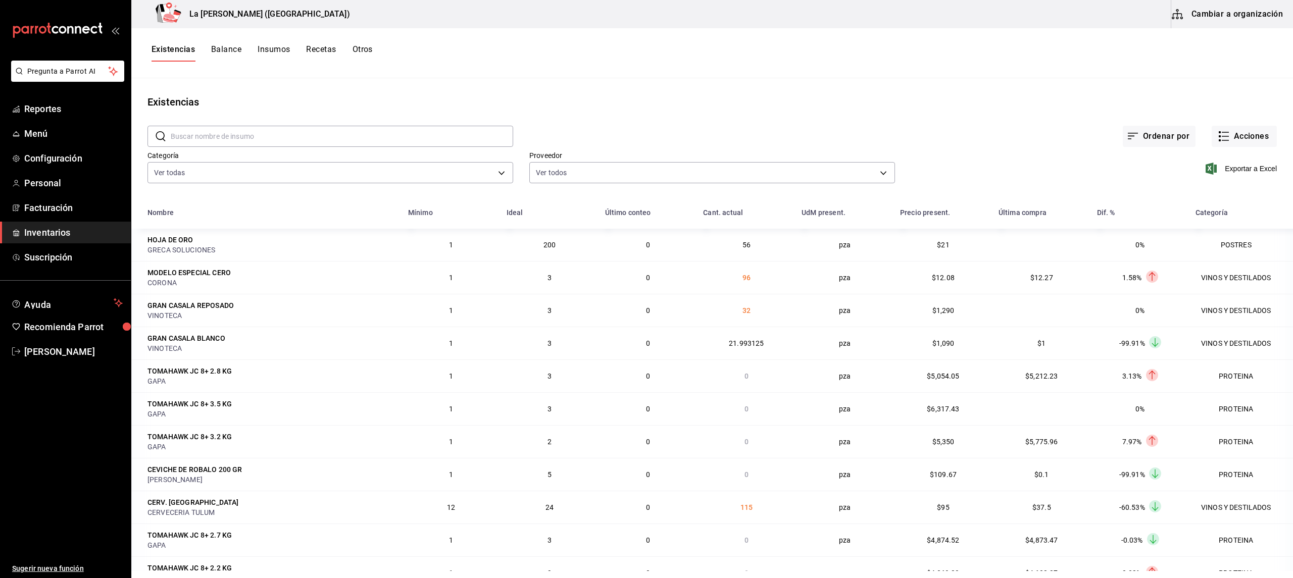
click at [62, 230] on span "Inventarios" at bounding box center [73, 233] width 98 height 14
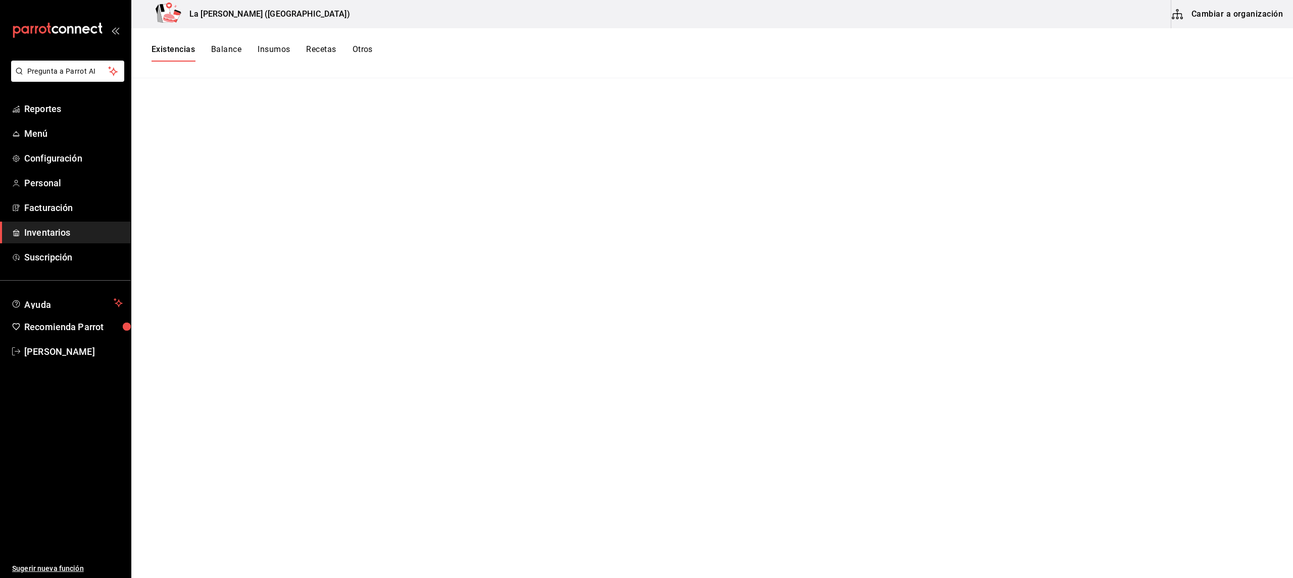
click at [62, 230] on span "Inventarios" at bounding box center [73, 233] width 98 height 14
click at [176, 43] on div "Existencias Balance Insumos Recetas Otros" at bounding box center [712, 53] width 1162 height 50
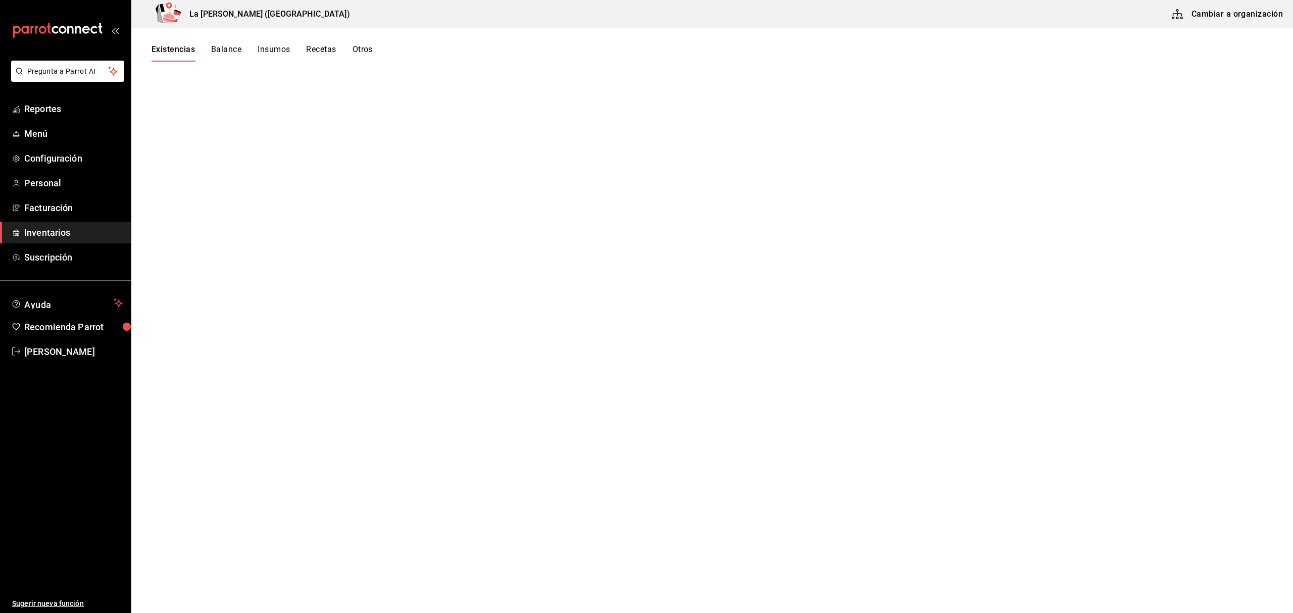
click at [59, 234] on span "Inventarios" at bounding box center [73, 233] width 98 height 14
click at [182, 42] on div "Existencias Balance Insumos Recetas Otros" at bounding box center [712, 53] width 1162 height 50
click at [179, 45] on button "Existencias" at bounding box center [173, 52] width 43 height 17
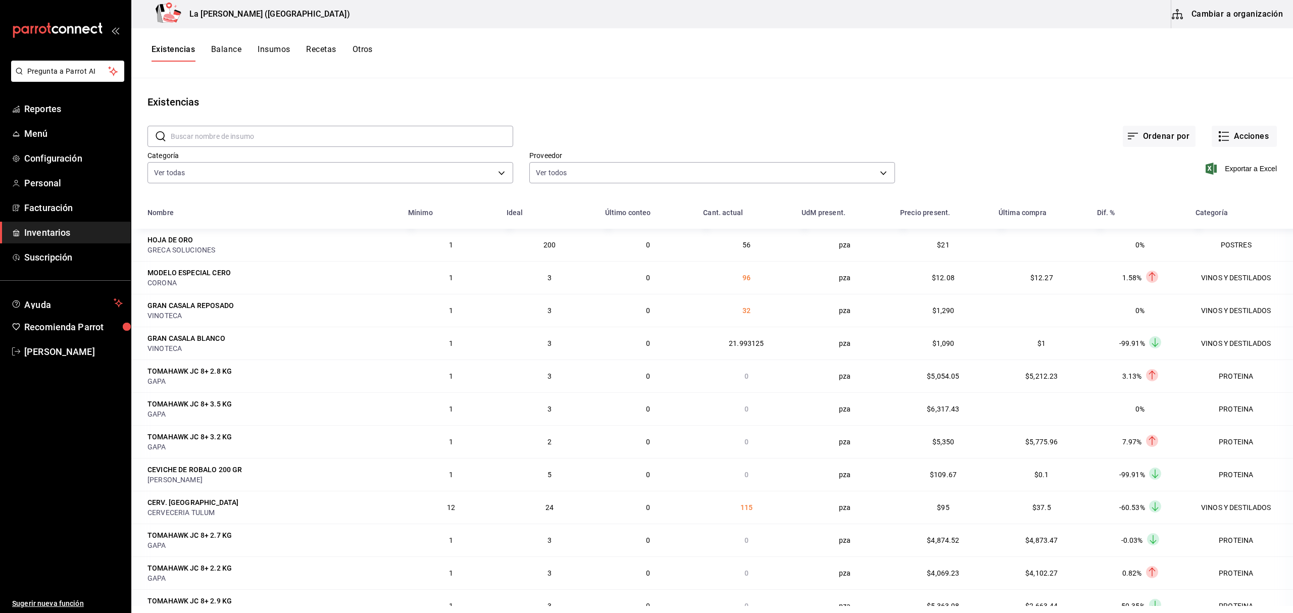
click at [36, 229] on span "Inventarios" at bounding box center [73, 233] width 98 height 14
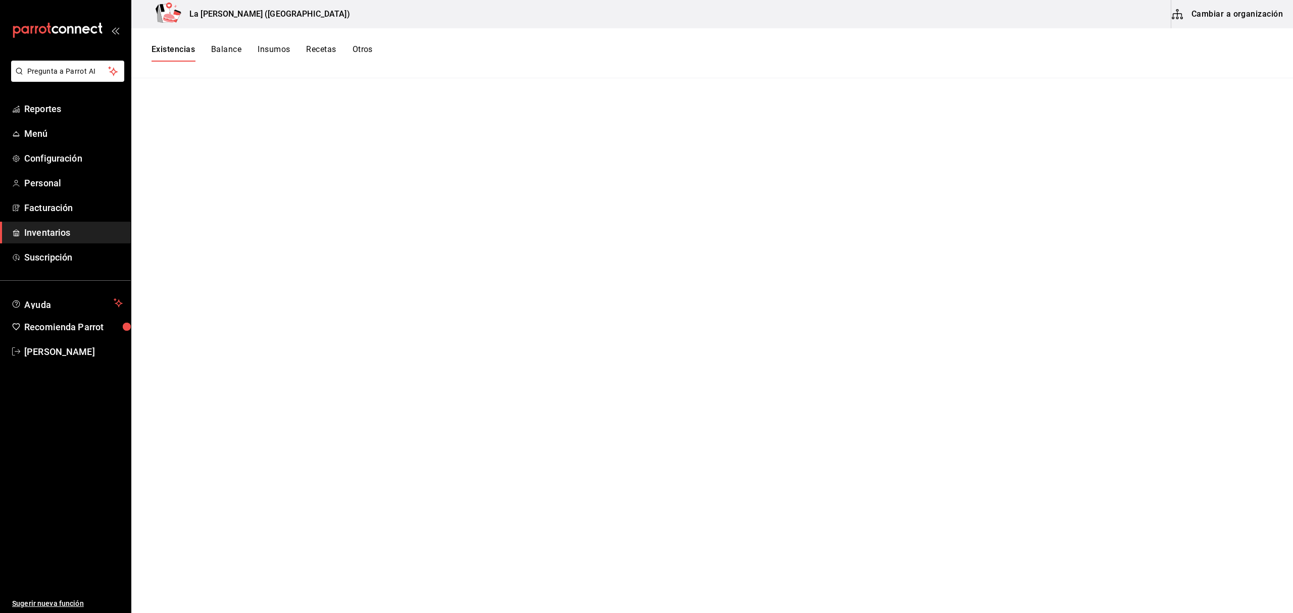
click at [36, 229] on span "Inventarios" at bounding box center [73, 233] width 98 height 14
click at [190, 53] on button "Existencias" at bounding box center [173, 52] width 43 height 17
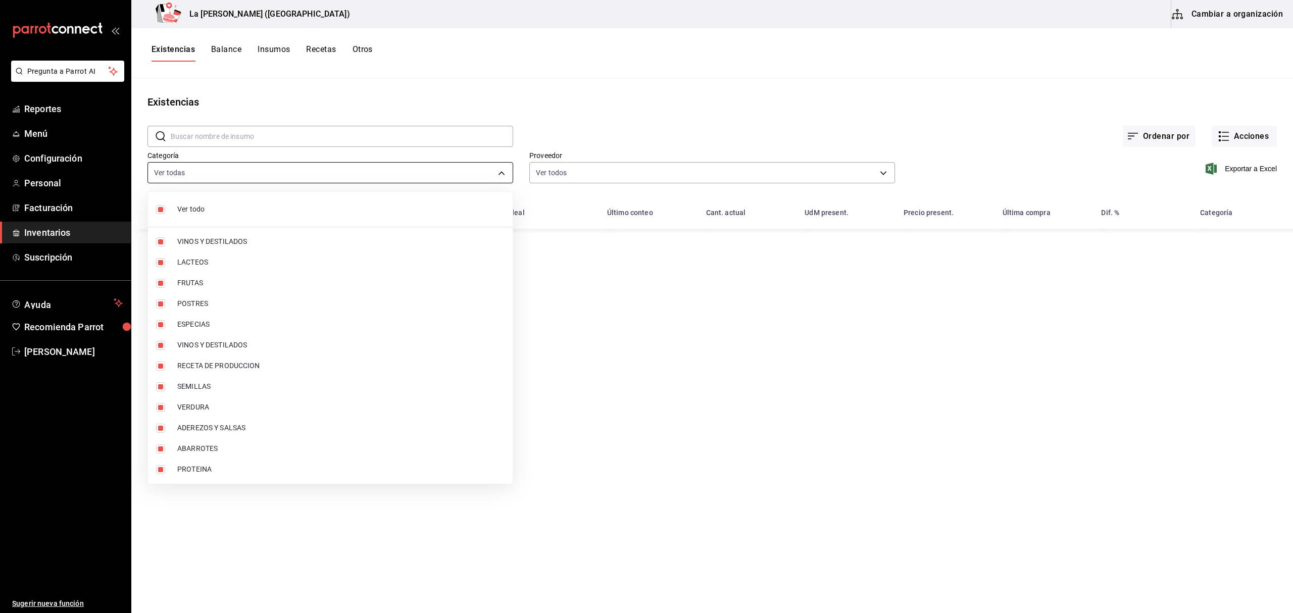
click at [172, 170] on body "Pregunta a Parrot AI Reportes Menú Configuración Personal Facturación Inventari…" at bounding box center [646, 303] width 1293 height 606
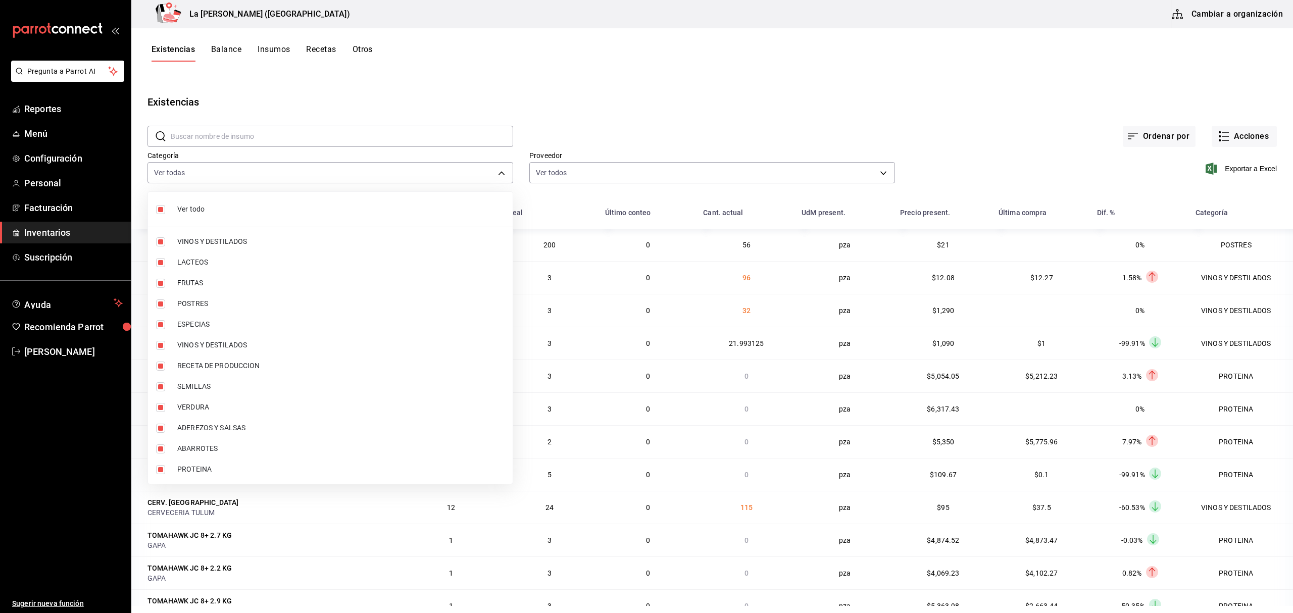
click at [211, 211] on span "Ver todo" at bounding box center [340, 209] width 327 height 11
checkbox input "false"
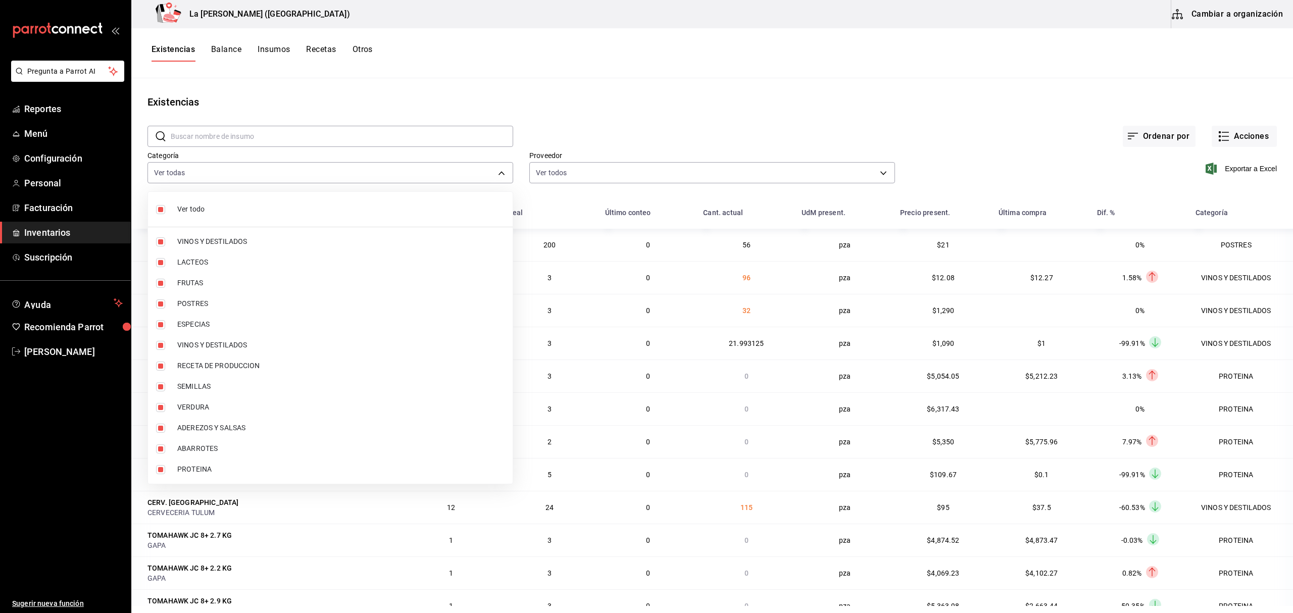
checkbox input "false"
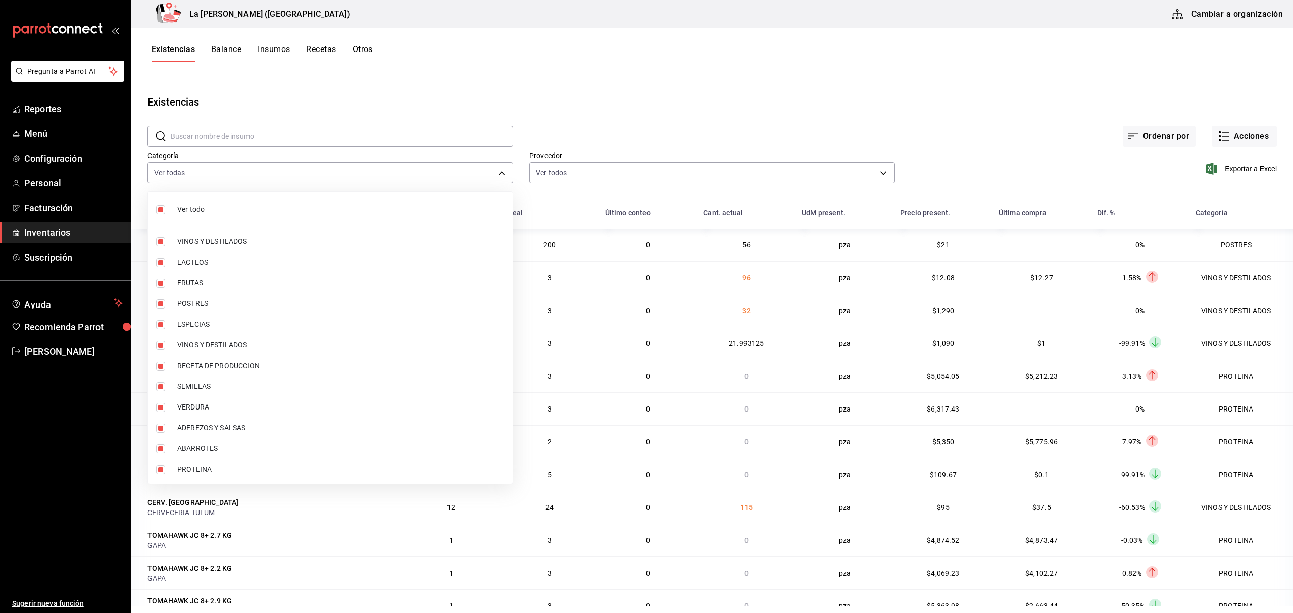
checkbox input "false"
click at [216, 464] on span "PROTEINA" at bounding box center [340, 469] width 327 height 11
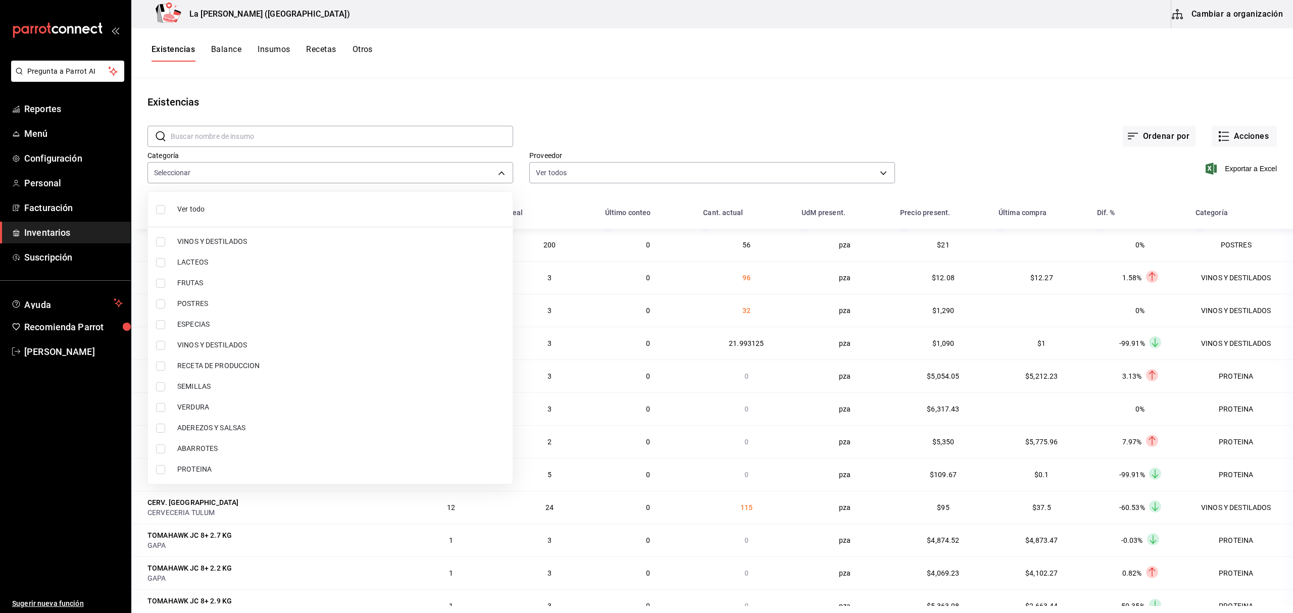
type input "89020659-a685-42c8-84d5-b1543ef933a3"
checkbox input "true"
click at [210, 298] on li "POSTRES" at bounding box center [330, 303] width 365 height 21
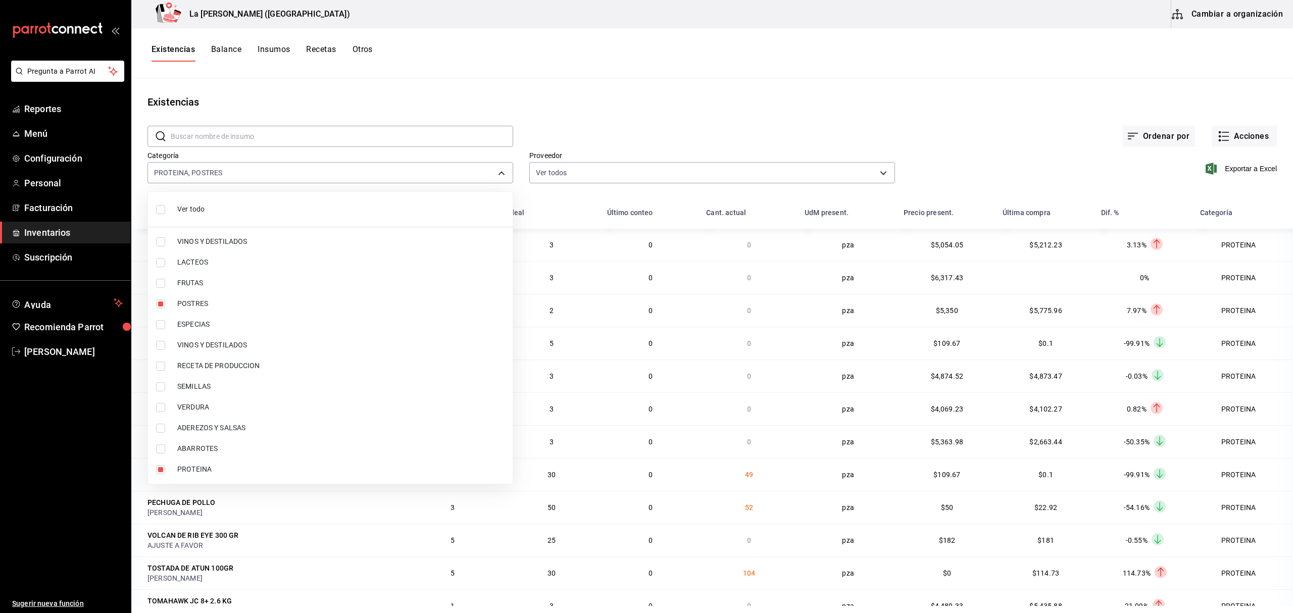
type input "89020659-a685-42c8-84d5-b1543ef933a3,300b8f87-2b59-439f-b980-3e97300322fa"
checkbox input "true"
click at [1212, 170] on div at bounding box center [646, 306] width 1293 height 613
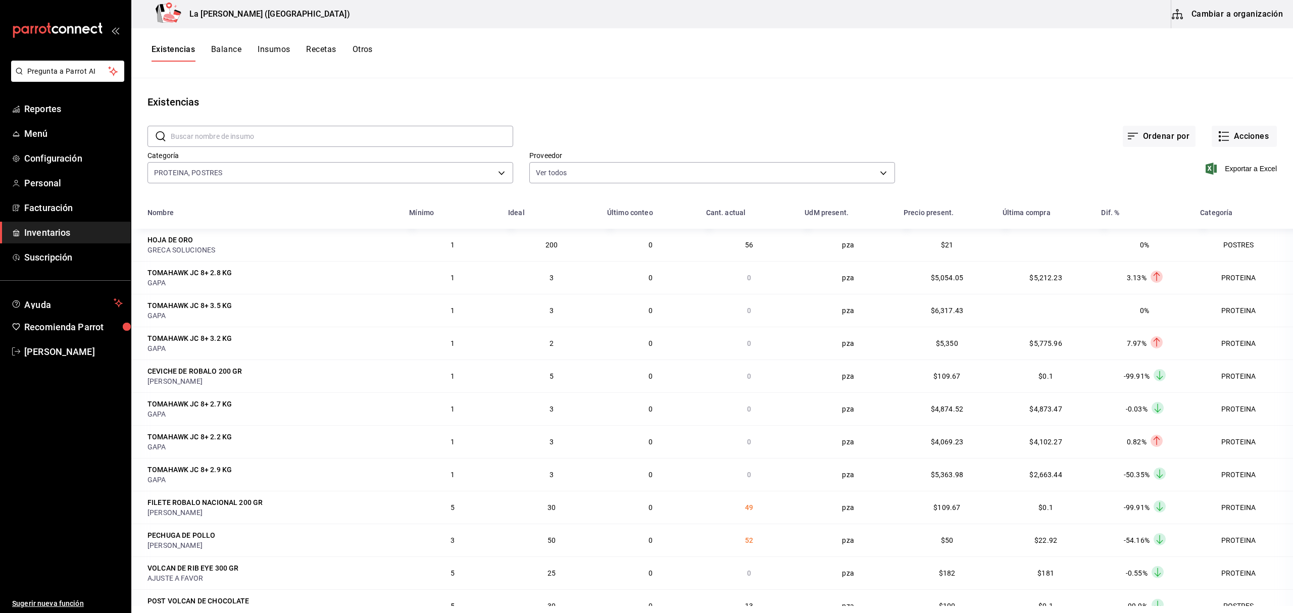
click at [1212, 170] on span "Exportar a Excel" at bounding box center [1241, 169] width 69 height 12
